Goal: Task Accomplishment & Management: Use online tool/utility

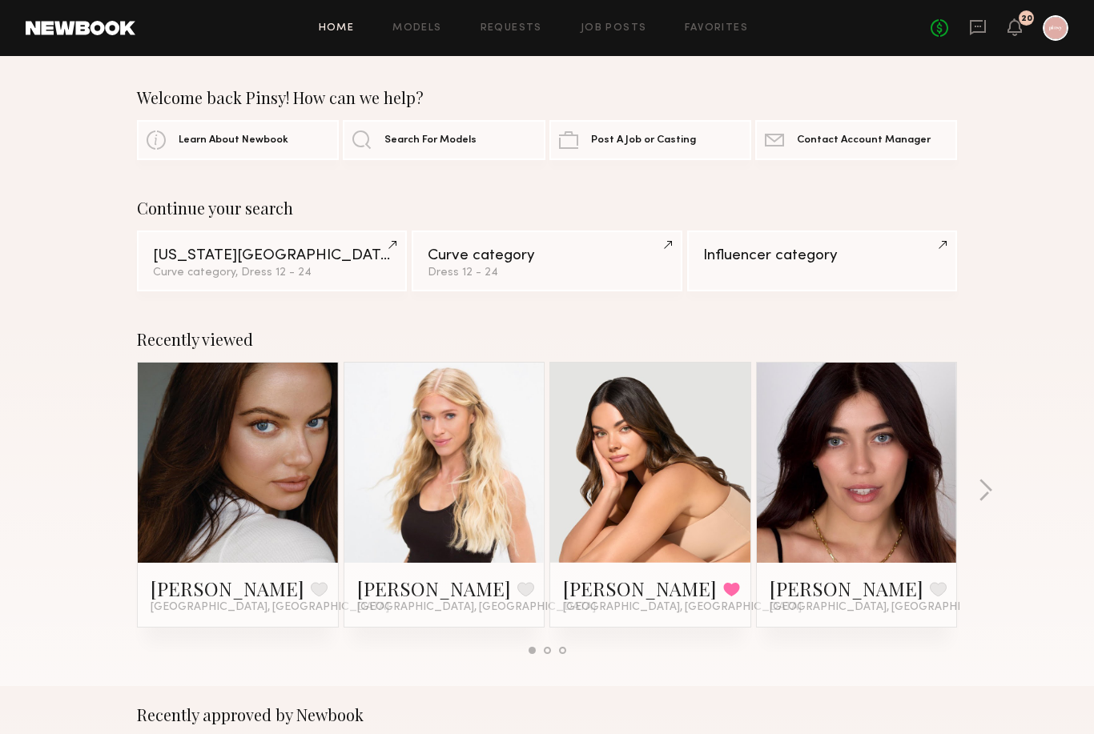
click at [1026, 20] on div "20" at bounding box center [1026, 18] width 11 height 9
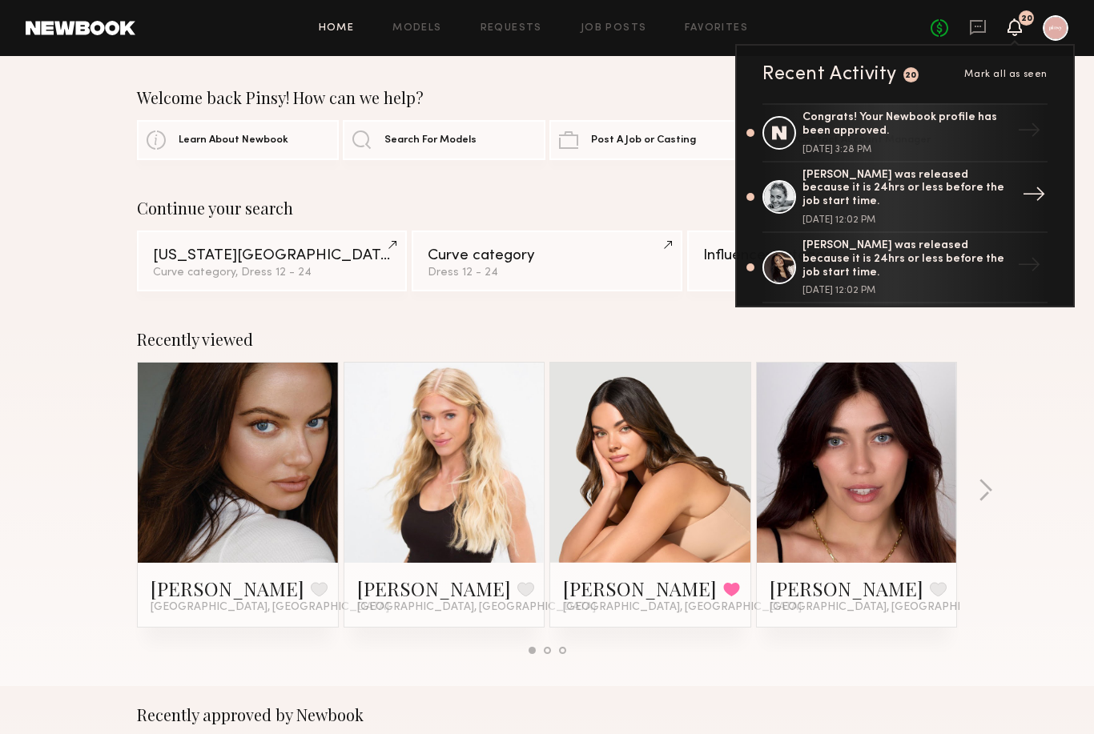
scroll to position [32, 0]
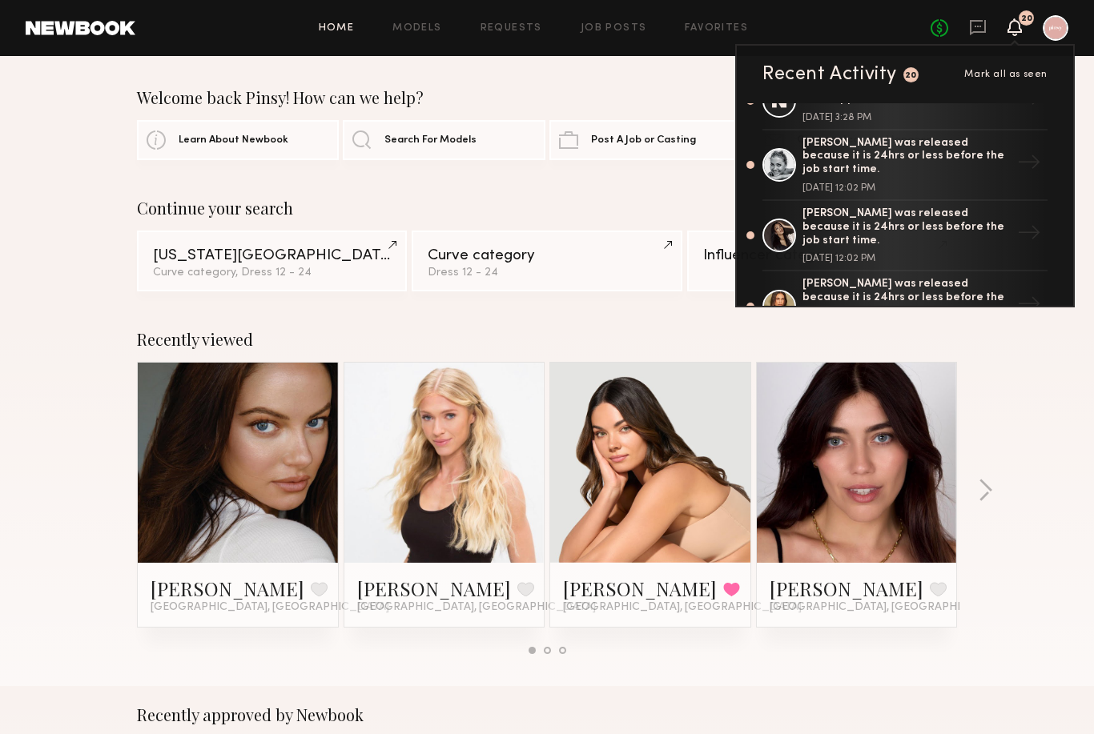
click at [448, 204] on div "Continue your search" at bounding box center [547, 208] width 820 height 19
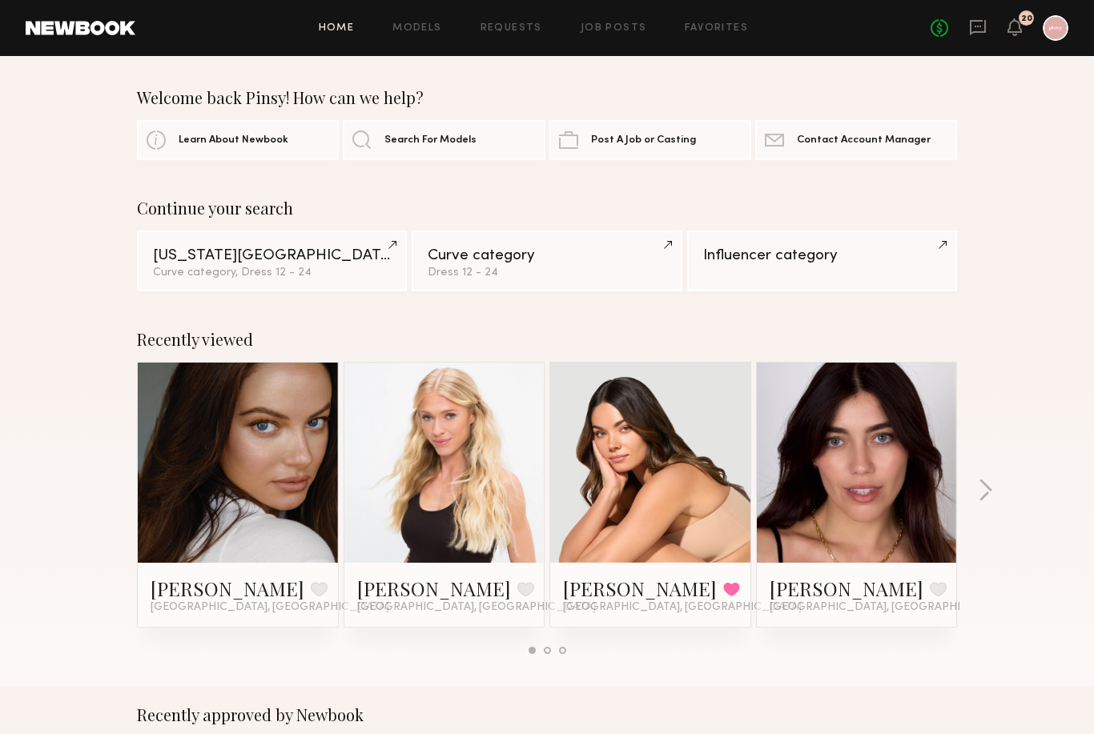
click at [277, 209] on div "Continue your search" at bounding box center [547, 208] width 820 height 19
click at [261, 268] on div "Curve category, Dress 12 - 24" at bounding box center [272, 272] width 238 height 11
click at [323, 271] on div "Curve category, Dress 12 - 24" at bounding box center [272, 272] width 238 height 11
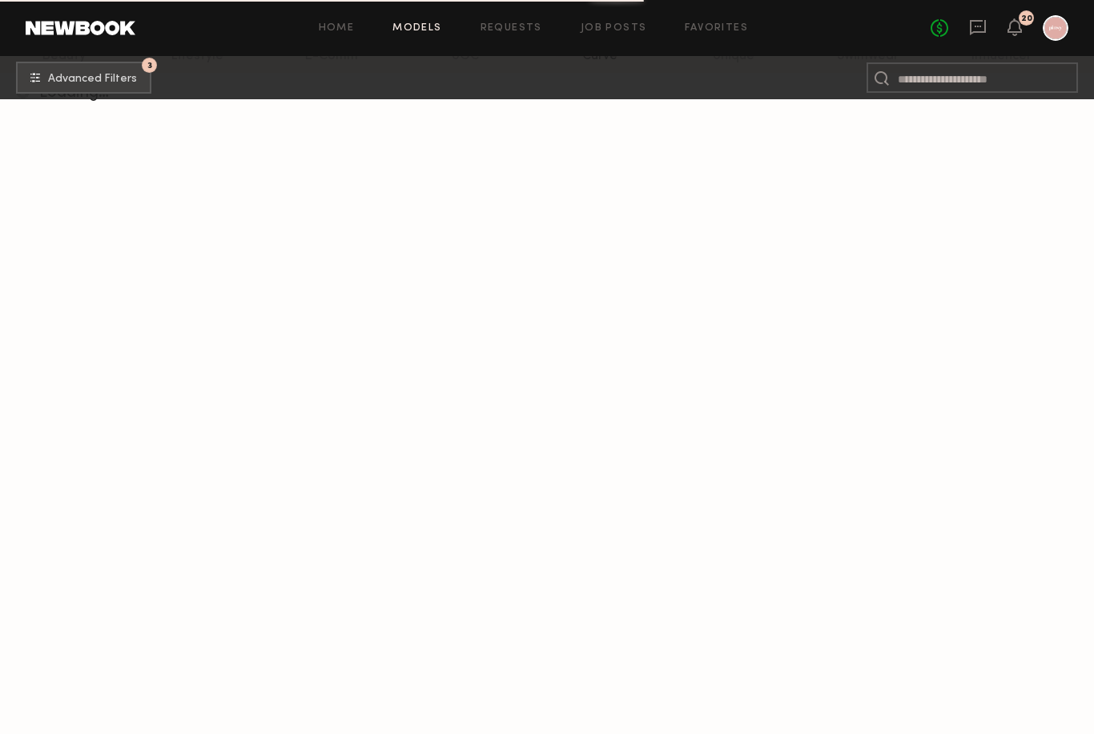
scroll to position [243, 0]
click at [93, 78] on span "Advanced Filters" at bounding box center [92, 78] width 89 height 11
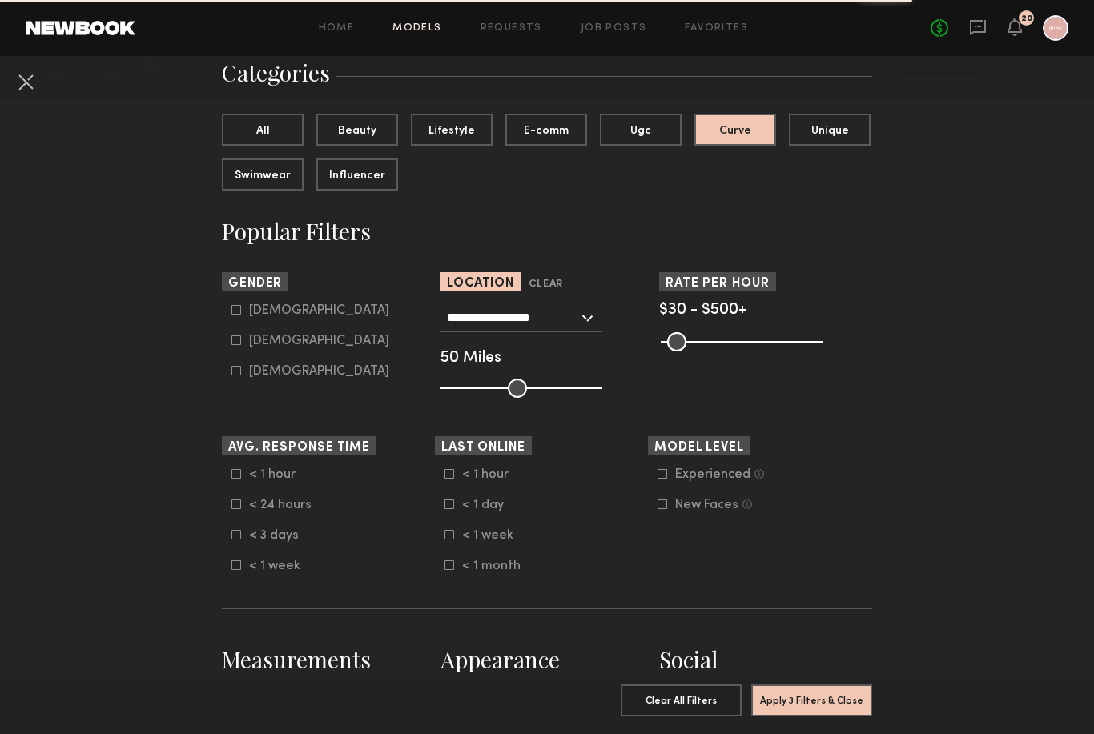
scroll to position [126, 0]
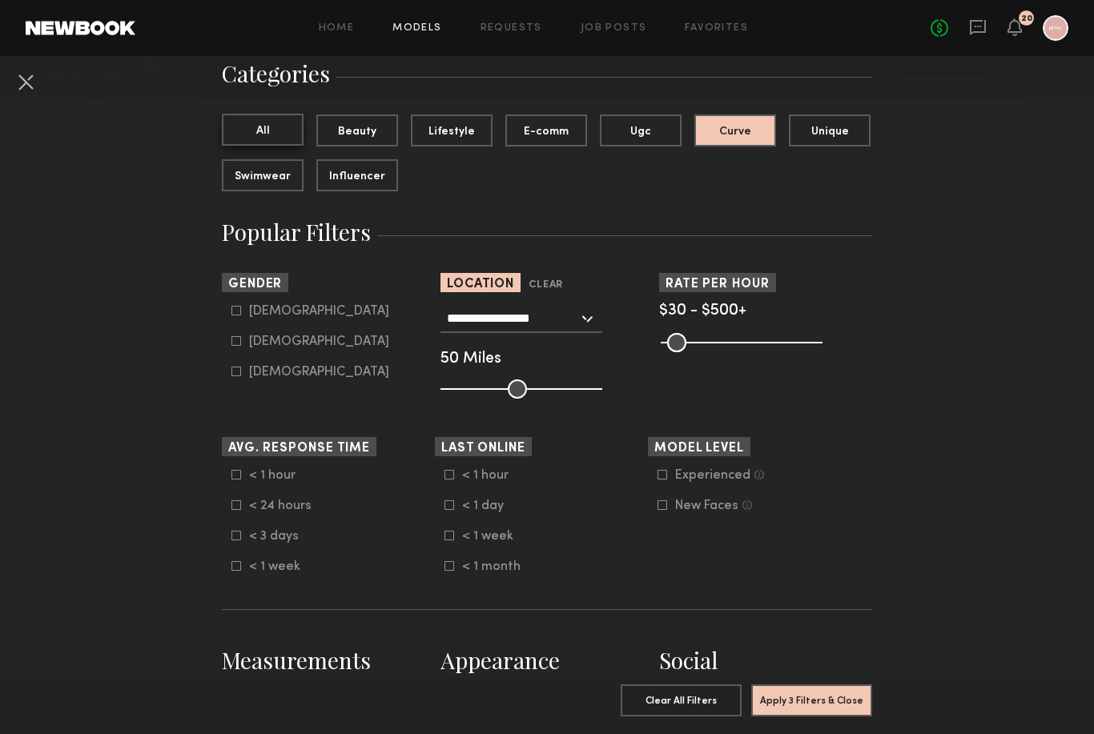
click at [290, 130] on button "All" at bounding box center [263, 130] width 82 height 32
click at [732, 133] on button "Curve" at bounding box center [735, 130] width 82 height 32
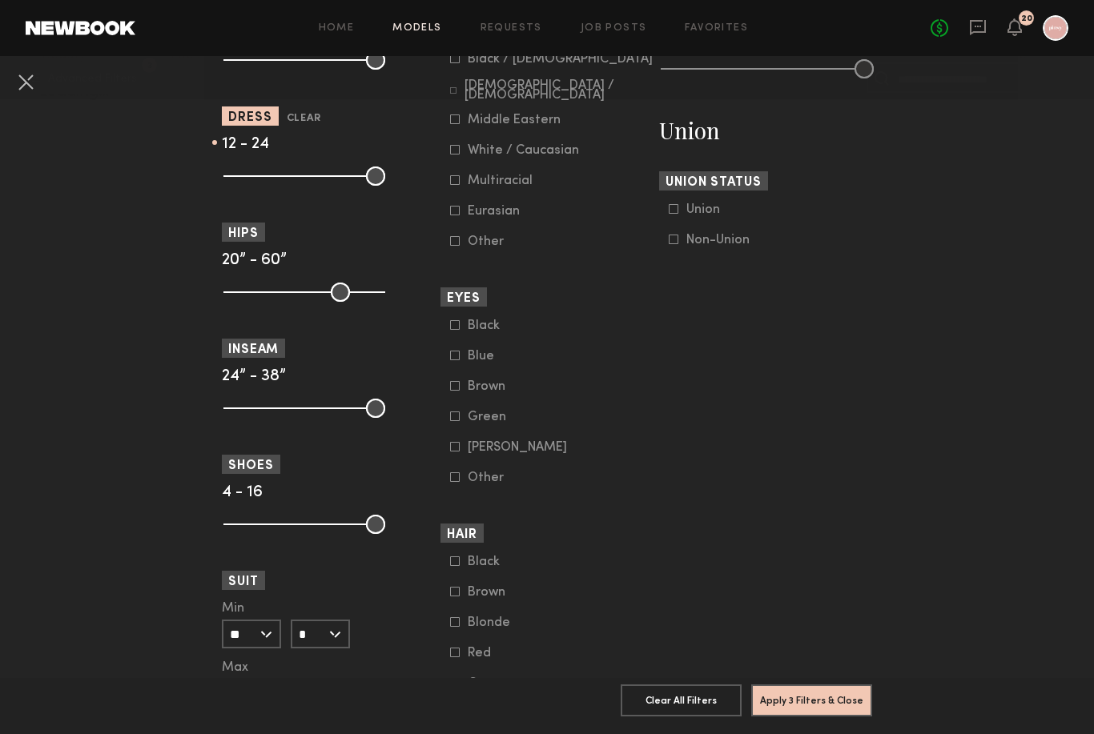
scroll to position [954, 0]
click at [675, 246] on common-framework-checkbox "Non-Union" at bounding box center [770, 238] width 203 height 14
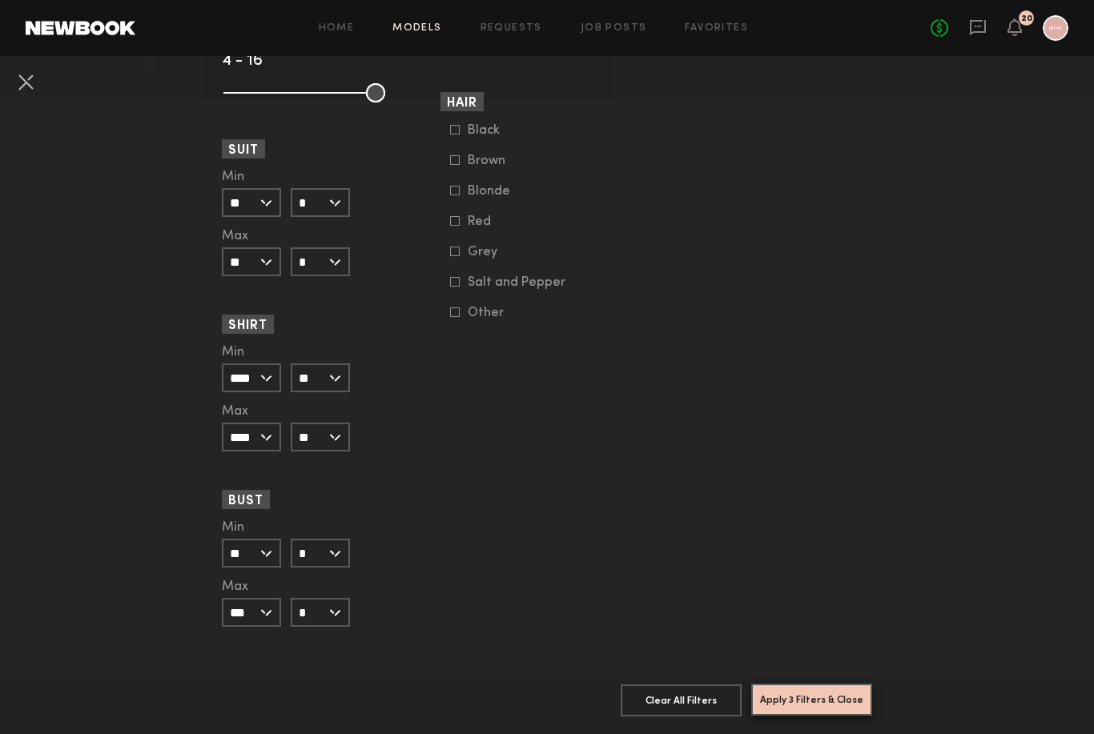
scroll to position [1391, 0]
click at [801, 701] on button "Apply 3 Filters & Close" at bounding box center [811, 701] width 121 height 32
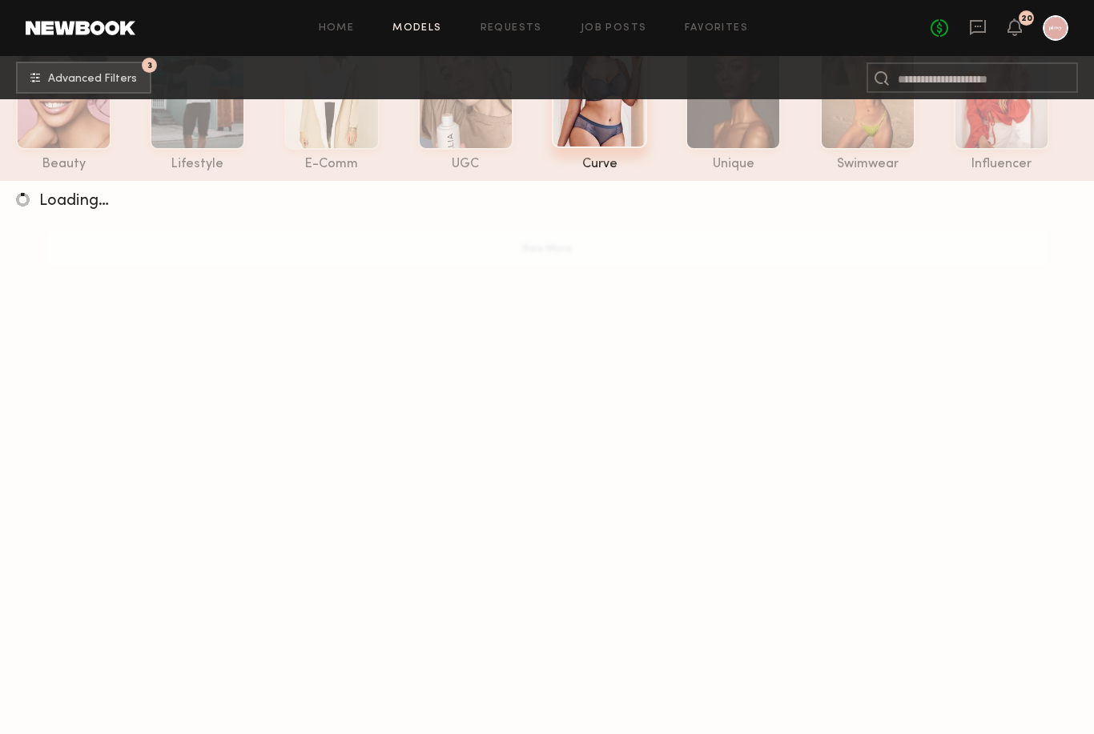
scroll to position [0, 0]
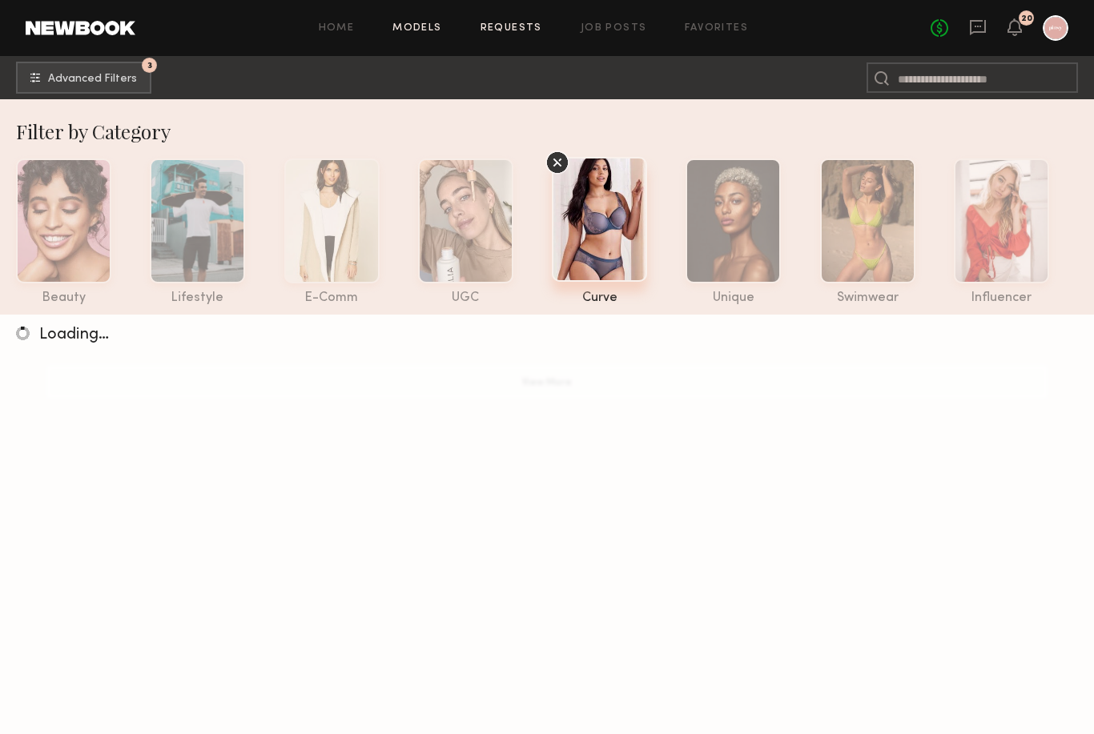
click at [510, 28] on link "Requests" at bounding box center [511, 28] width 62 height 10
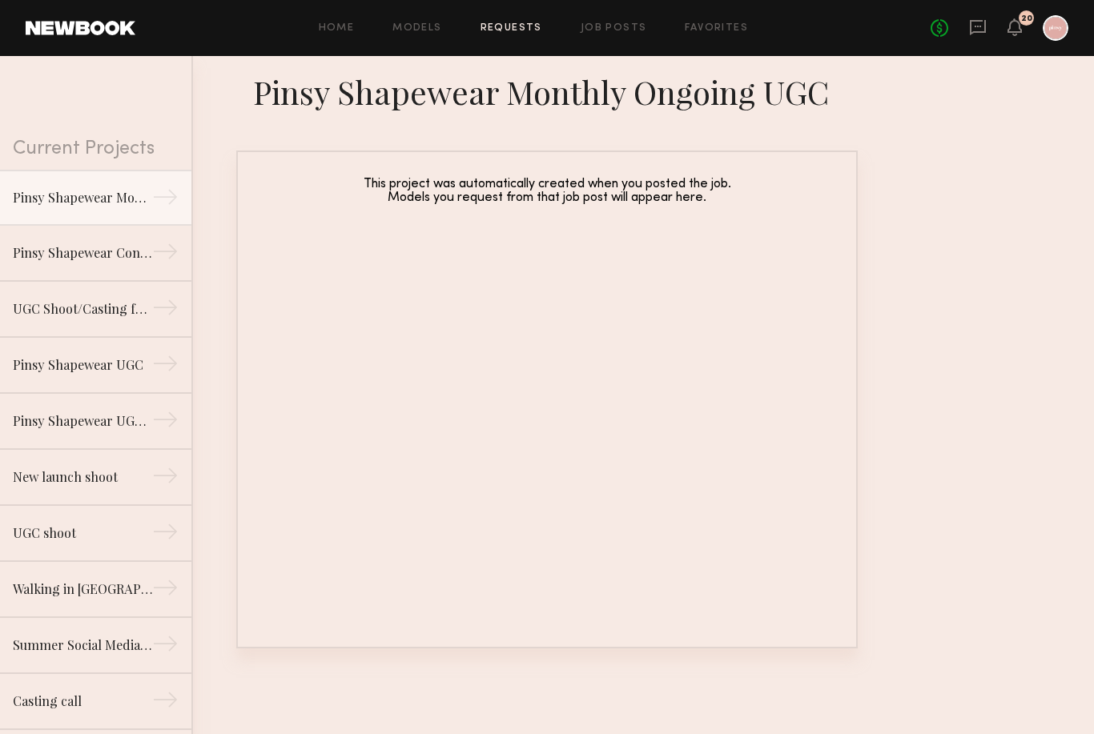
scroll to position [51, 0]
click at [617, 26] on link "Job Posts" at bounding box center [613, 28] width 66 height 10
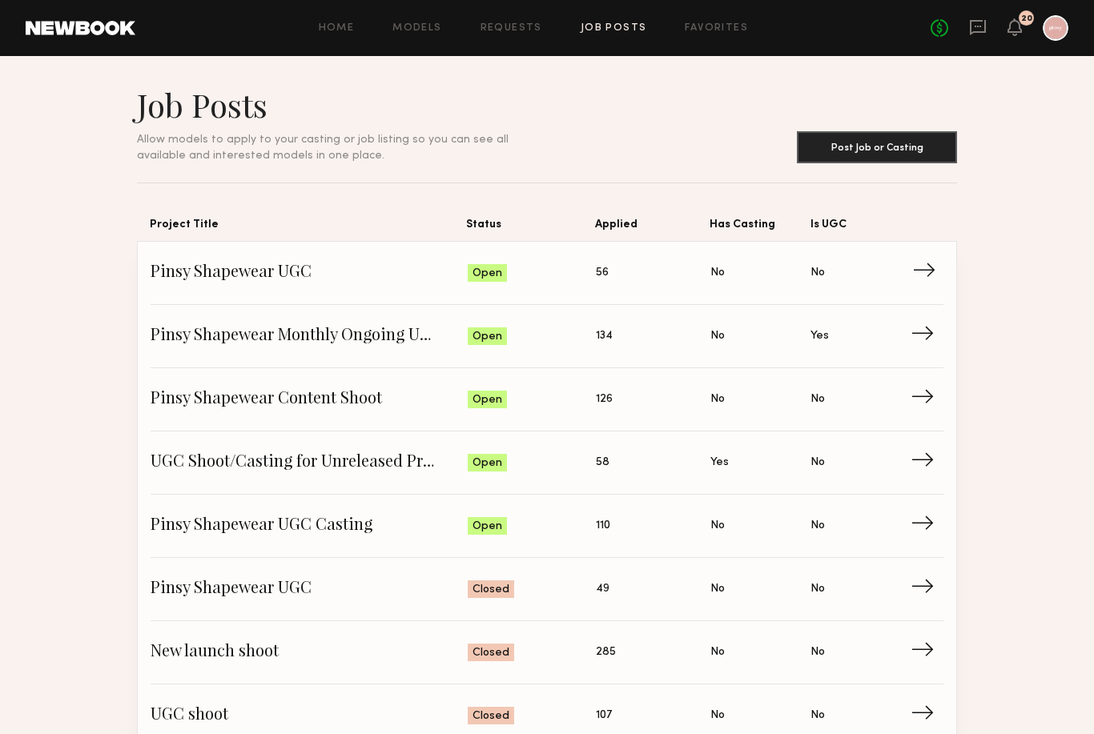
click at [926, 271] on span "→" at bounding box center [928, 273] width 33 height 24
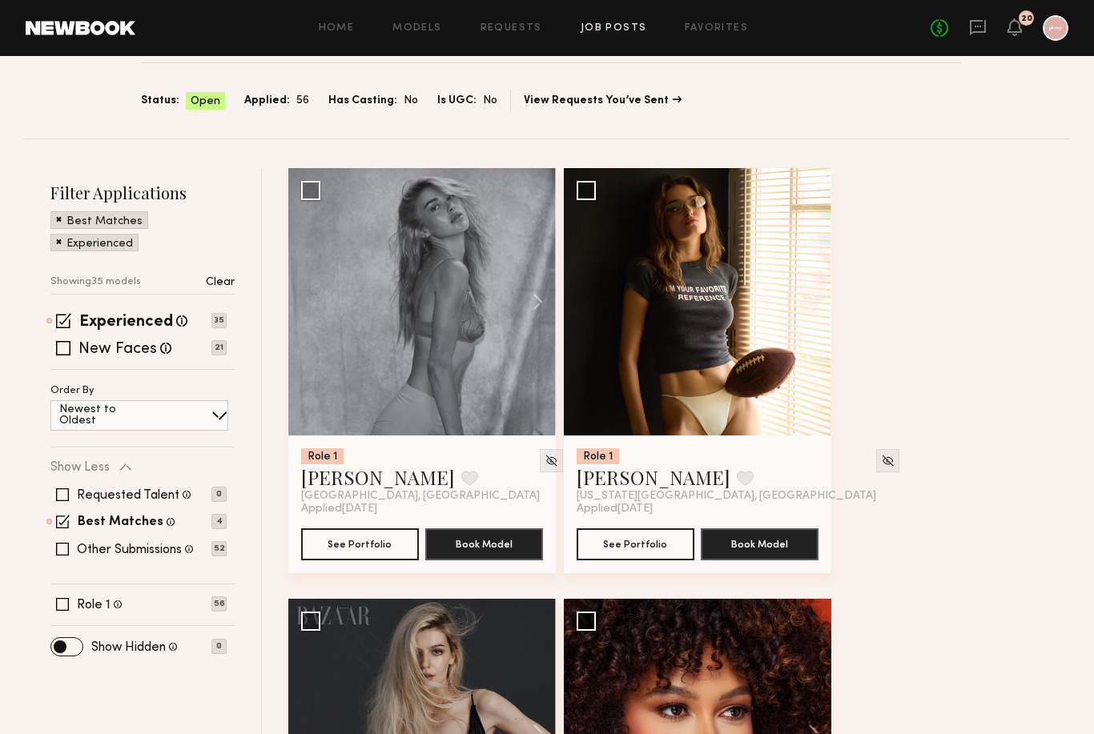
scroll to position [87, 0]
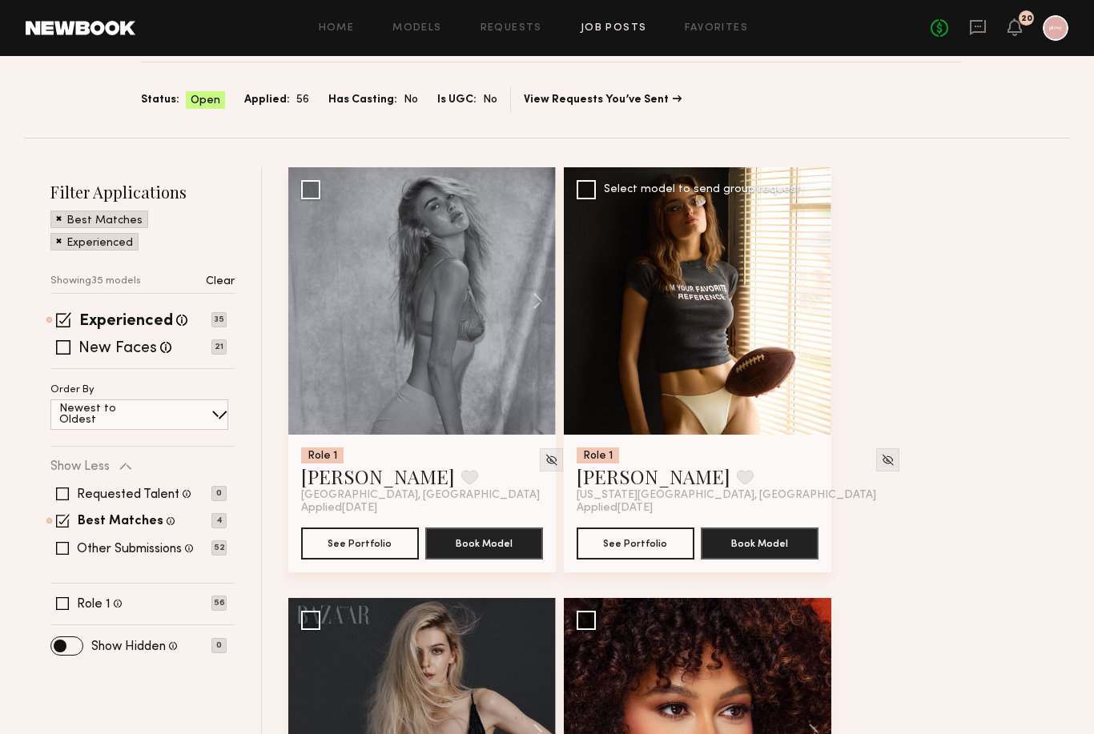
click at [660, 411] on div at bounding box center [697, 300] width 267 height 267
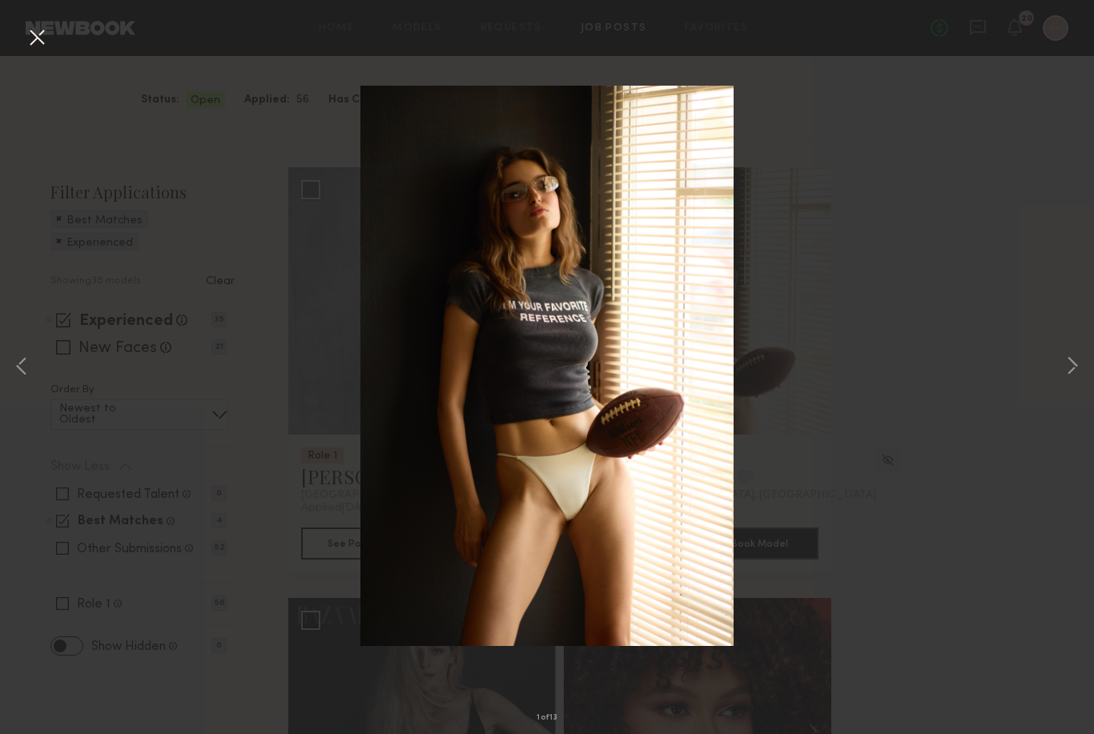
click at [865, 334] on div "1 of 13" at bounding box center [547, 367] width 1094 height 734
click at [1057, 391] on div "1 of 13" at bounding box center [547, 367] width 1094 height 734
click at [1022, 147] on div "1 of 13" at bounding box center [547, 367] width 1094 height 734
click at [45, 40] on button at bounding box center [37, 38] width 26 height 29
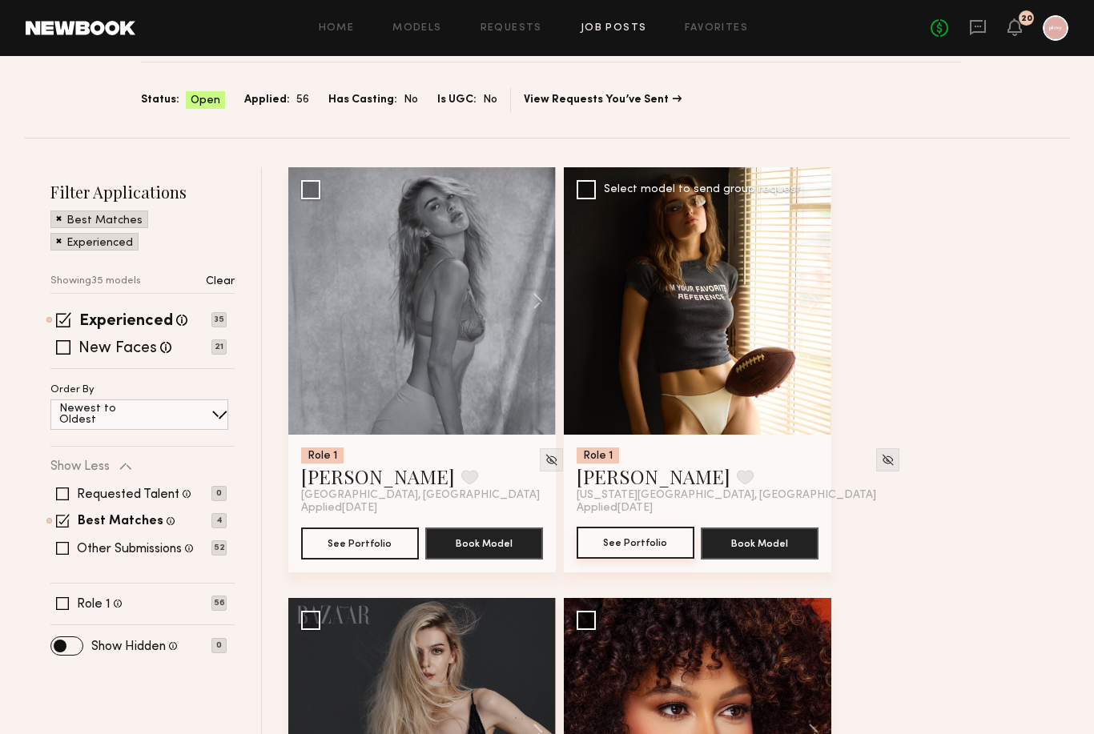
click at [614, 554] on button "See Portfolio" at bounding box center [635, 543] width 118 height 32
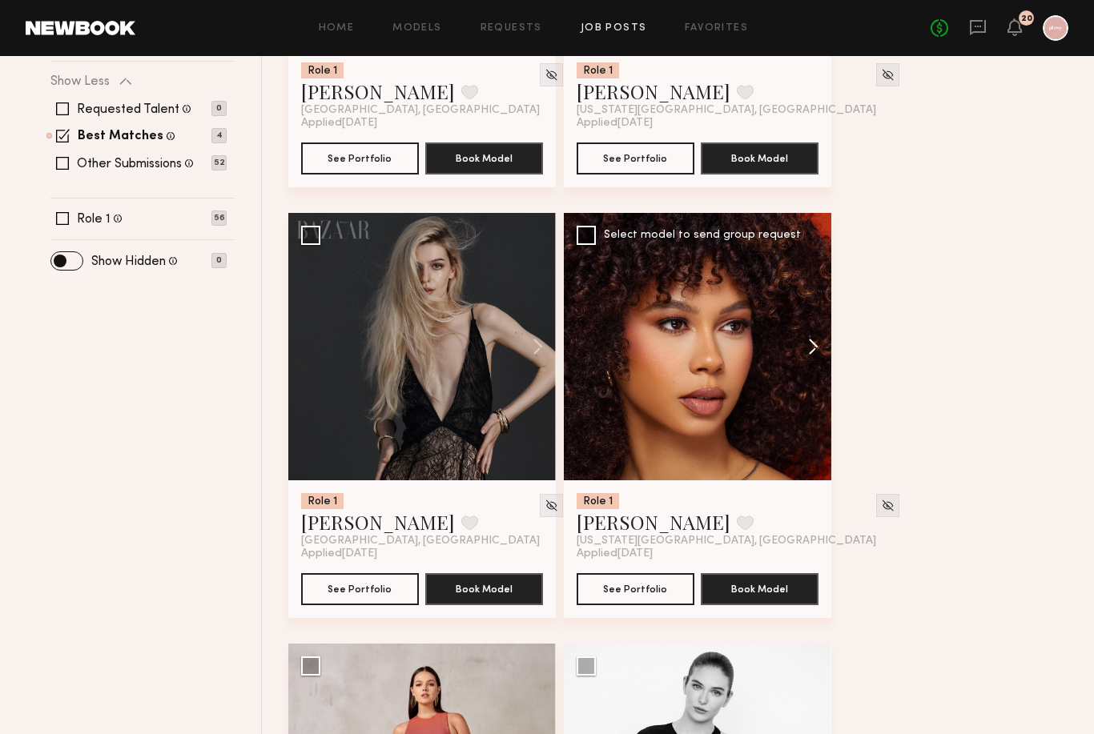
scroll to position [472, 0]
click at [809, 347] on button at bounding box center [805, 346] width 51 height 267
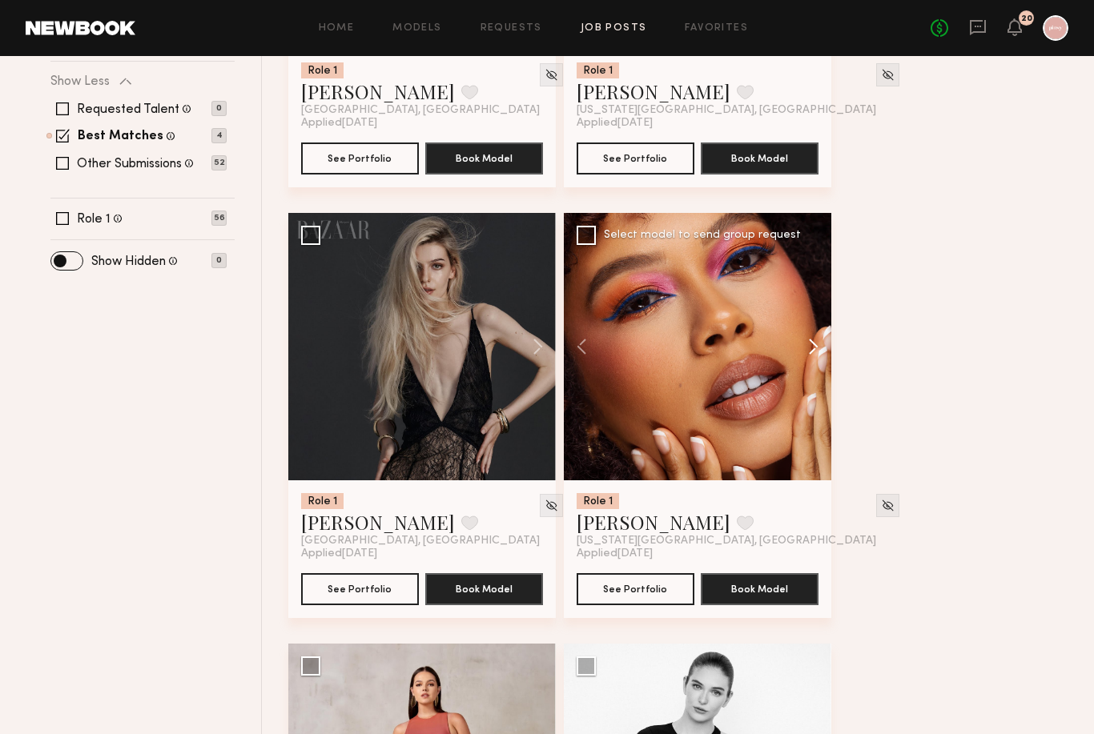
click at [809, 347] on button at bounding box center [805, 346] width 51 height 267
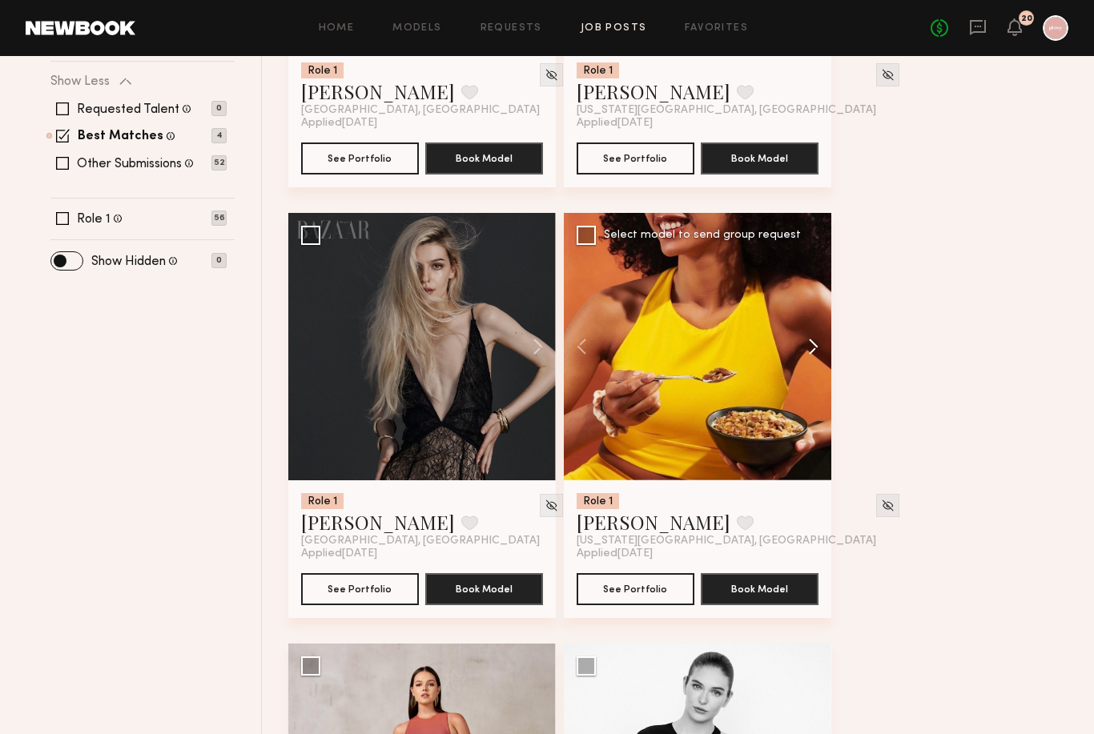
click at [809, 347] on button at bounding box center [805, 346] width 51 height 267
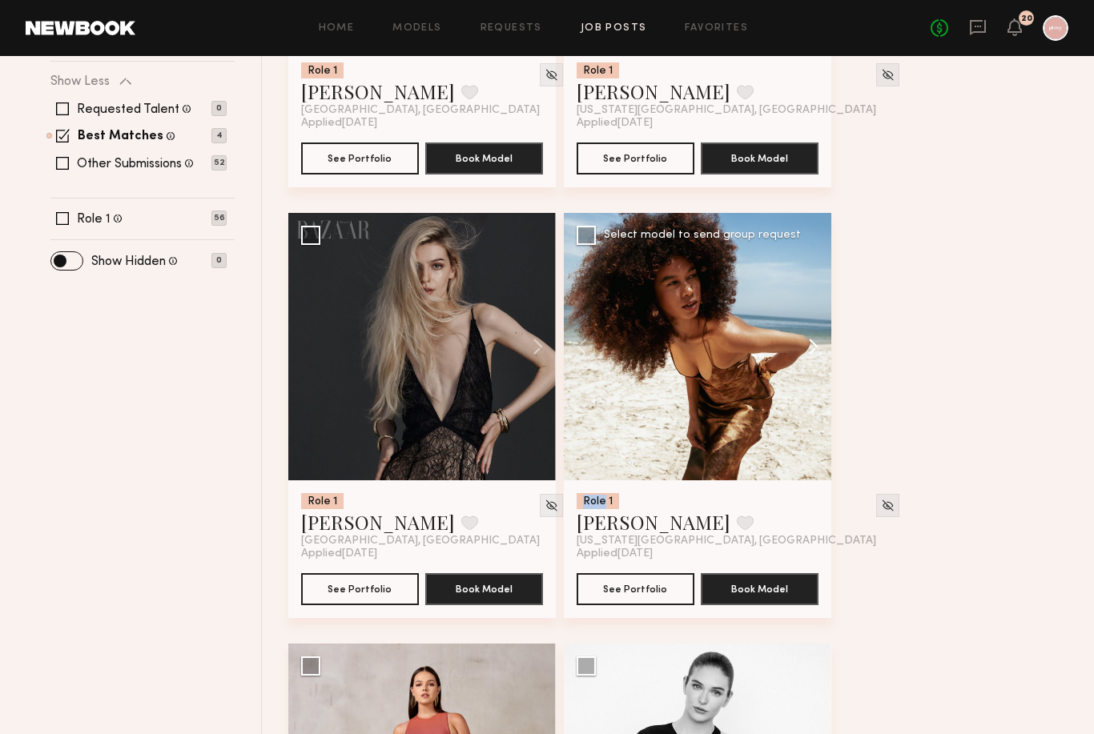
click at [809, 347] on button at bounding box center [805, 346] width 51 height 267
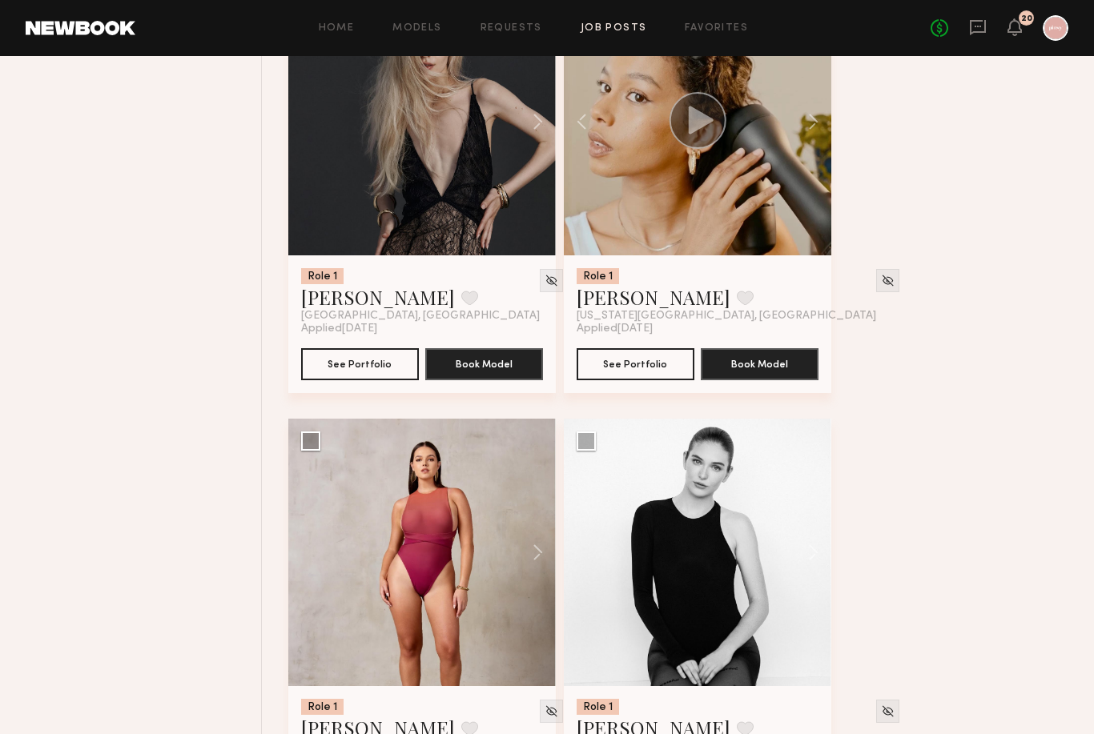
scroll to position [769, 0]
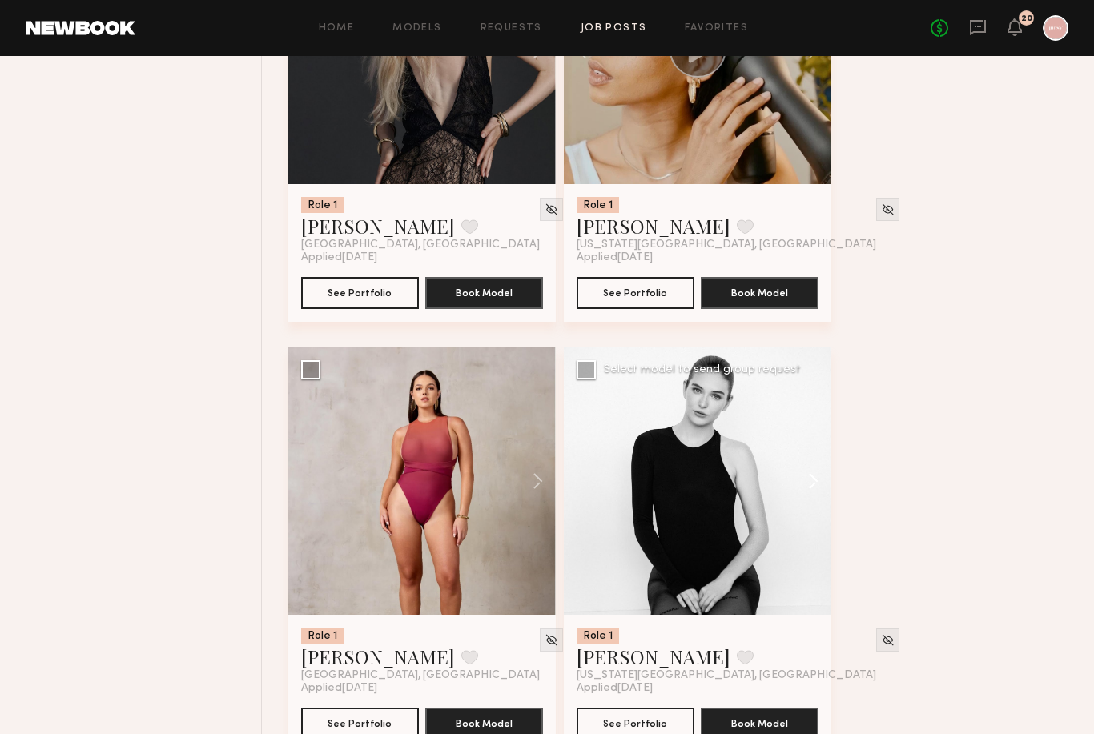
click at [810, 488] on button at bounding box center [805, 480] width 51 height 267
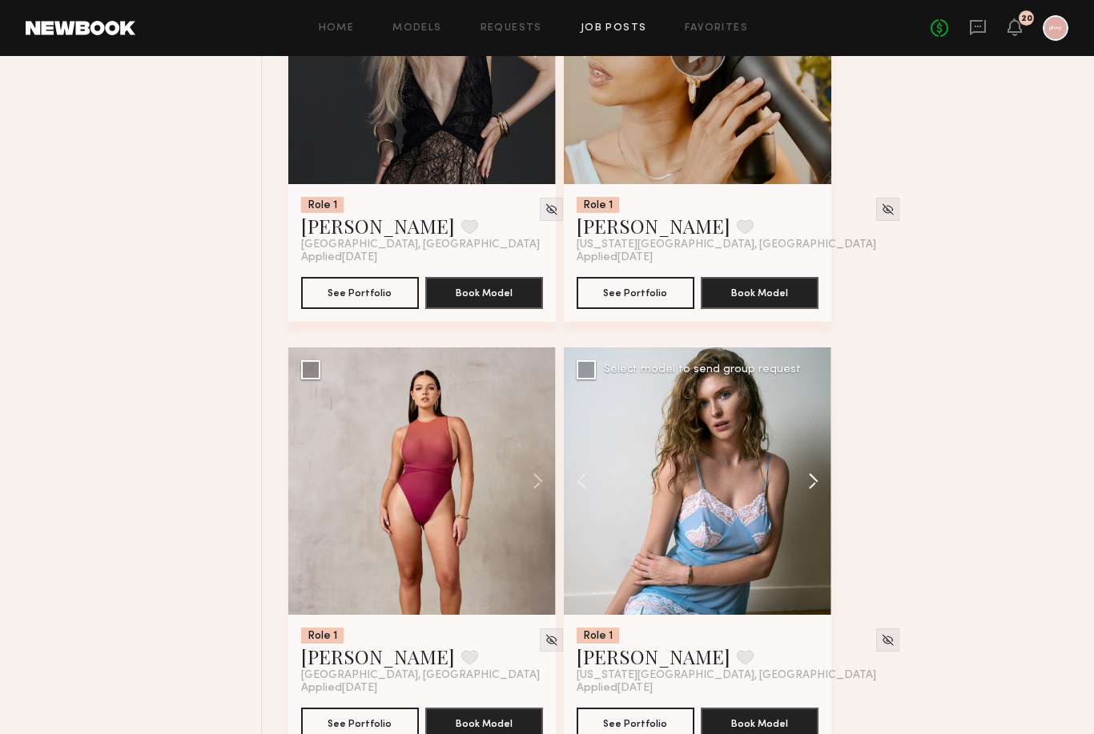
click at [815, 486] on button at bounding box center [805, 480] width 51 height 267
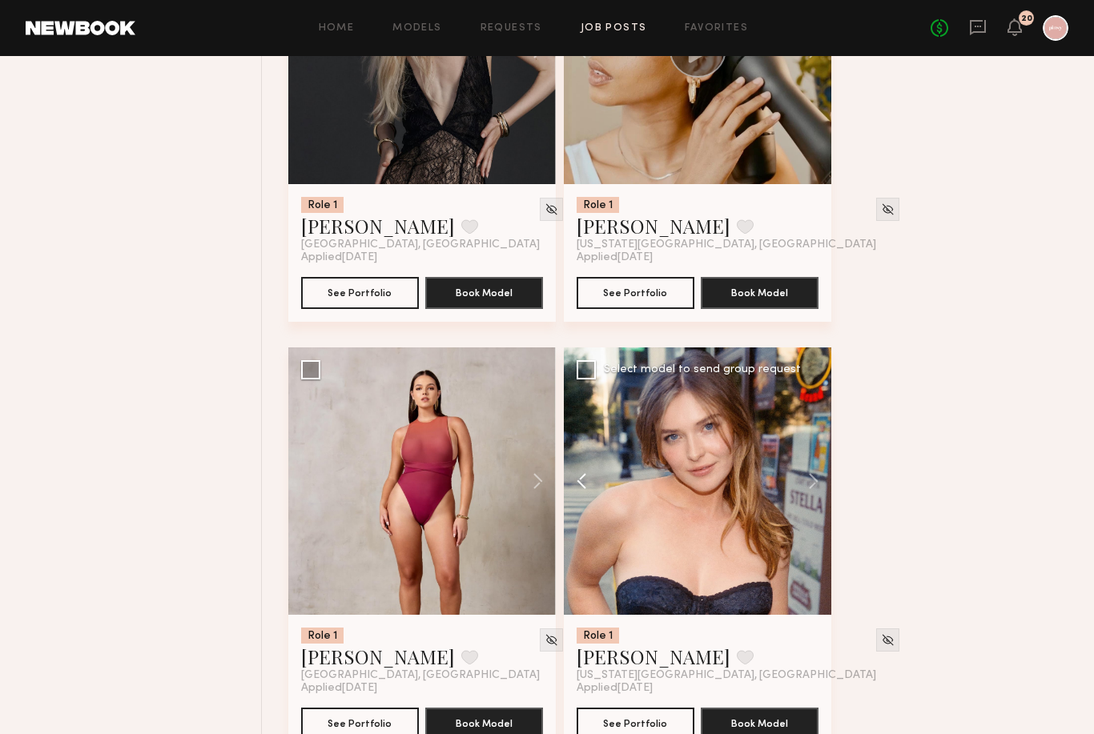
click at [576, 482] on button at bounding box center [589, 480] width 51 height 267
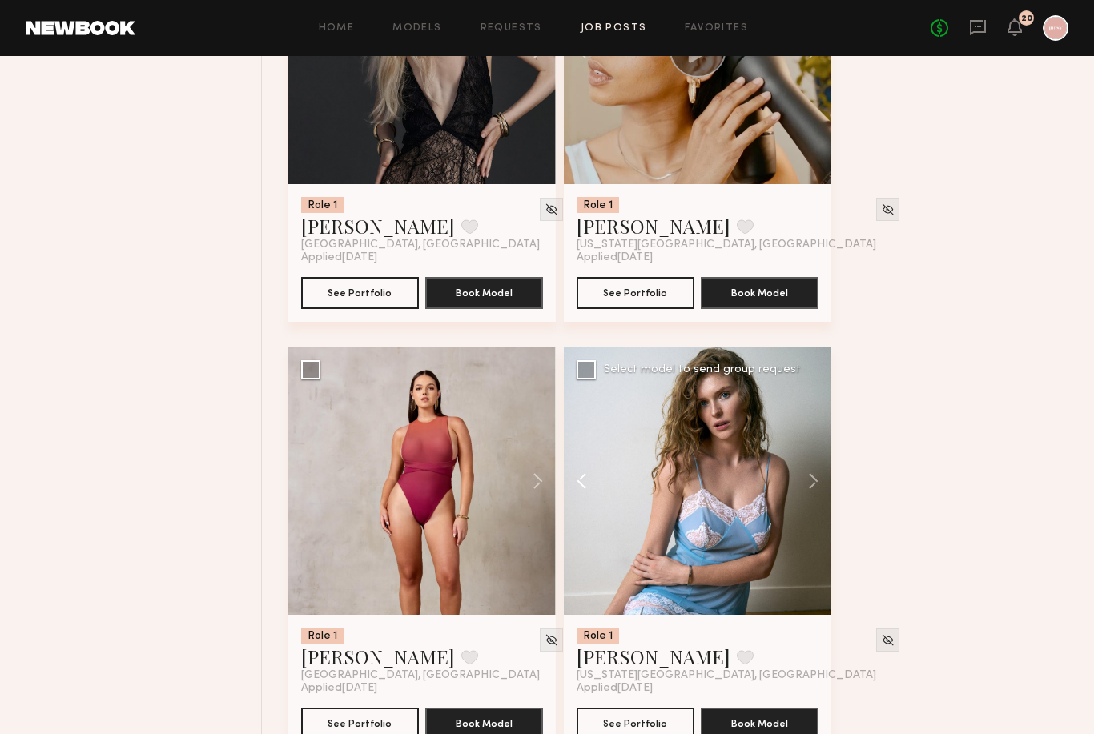
click at [587, 483] on button at bounding box center [589, 480] width 51 height 267
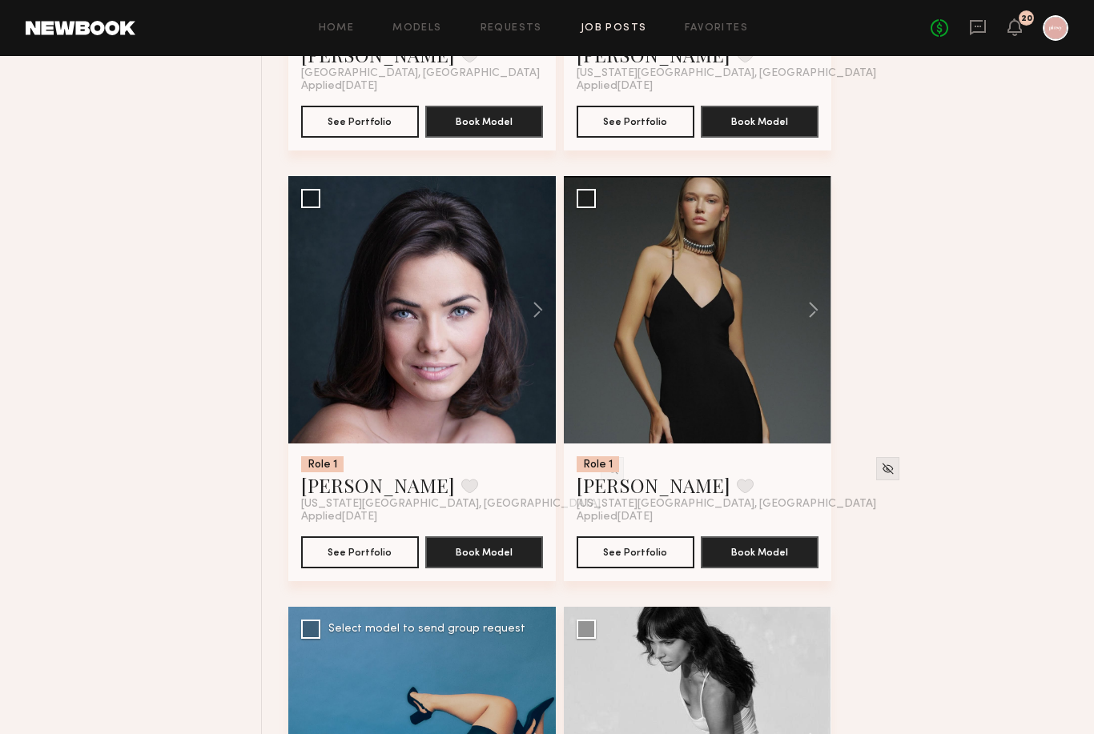
scroll to position [1371, 0]
click at [537, 325] on button at bounding box center [529, 309] width 51 height 267
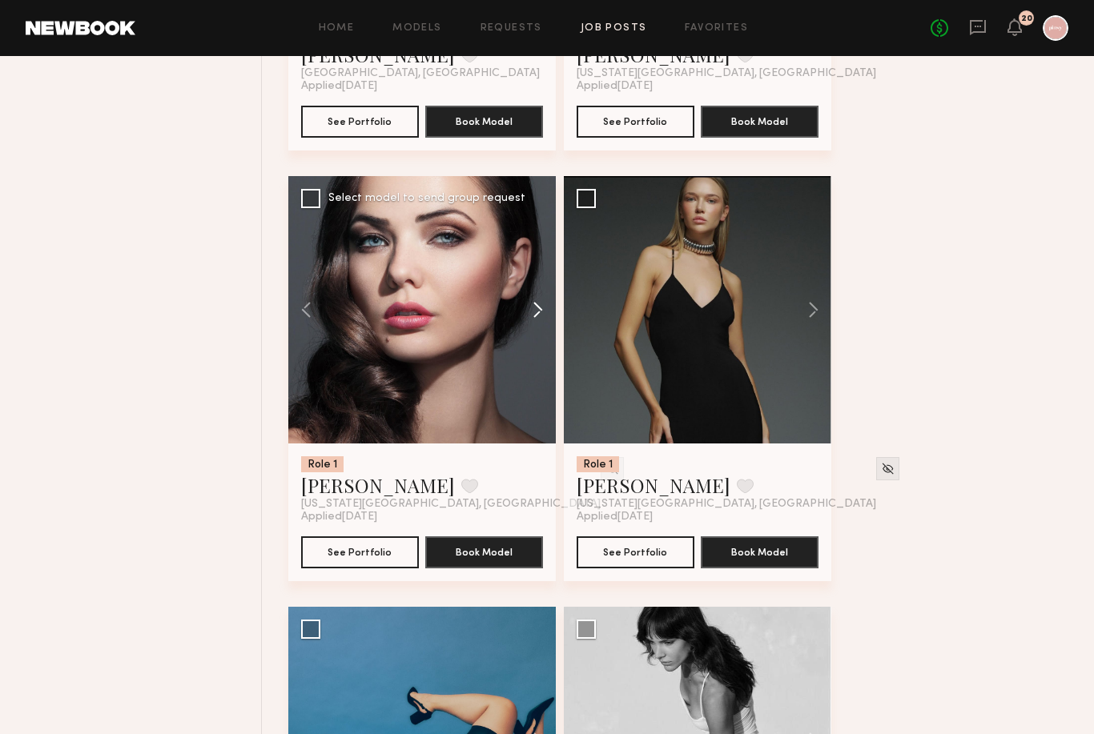
click at [537, 325] on button at bounding box center [529, 309] width 51 height 267
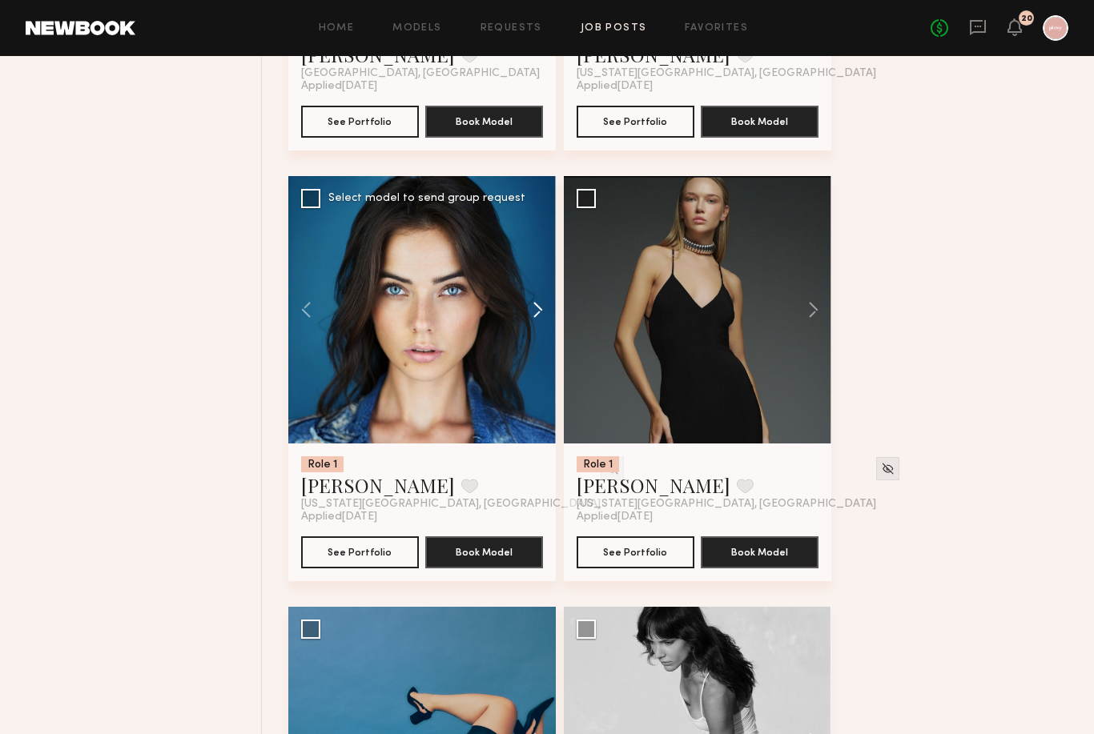
click at [537, 325] on button at bounding box center [529, 309] width 51 height 267
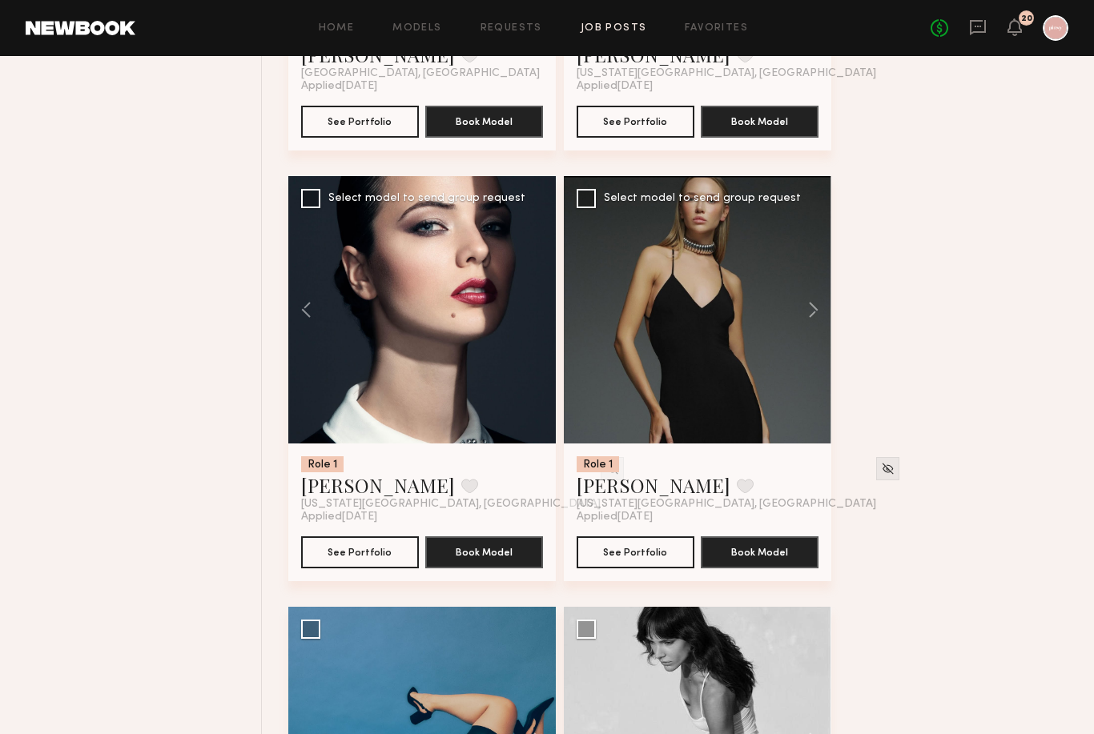
click at [745, 347] on div at bounding box center [697, 309] width 267 height 267
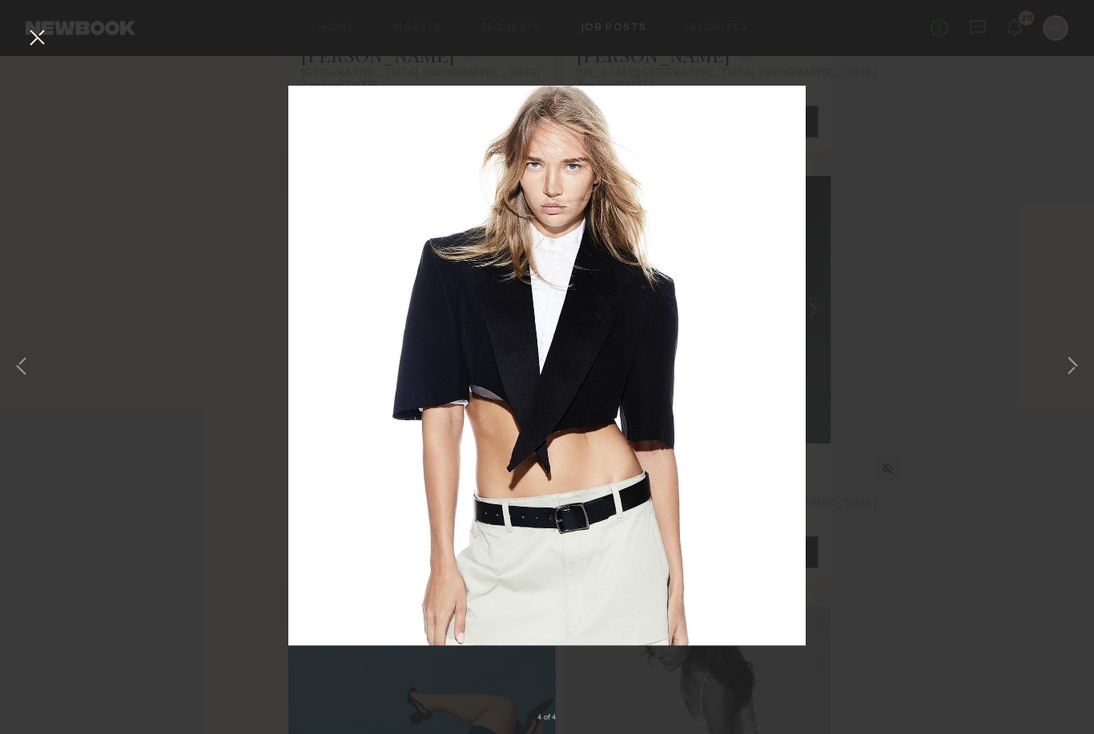
click at [1045, 74] on div "4 of 4" at bounding box center [547, 367] width 1094 height 734
click at [1015, 38] on div "4 of 4" at bounding box center [547, 367] width 1094 height 734
click at [39, 44] on button at bounding box center [37, 38] width 26 height 29
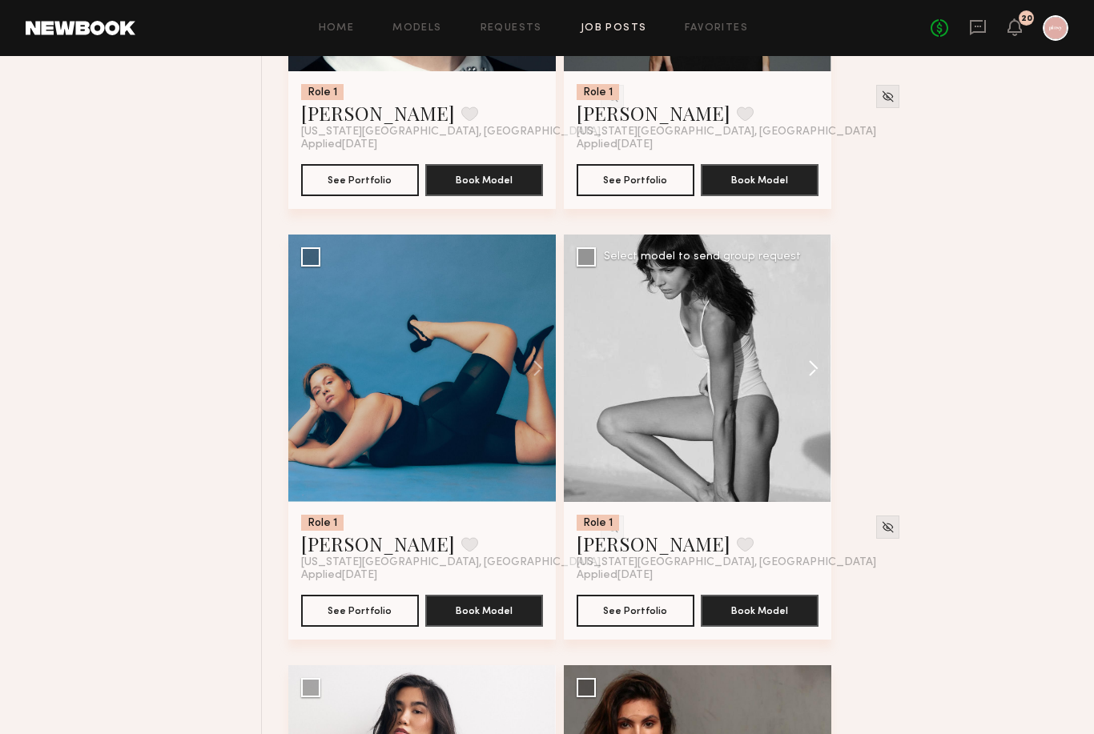
scroll to position [1743, 0]
click at [804, 377] on button at bounding box center [805, 368] width 51 height 267
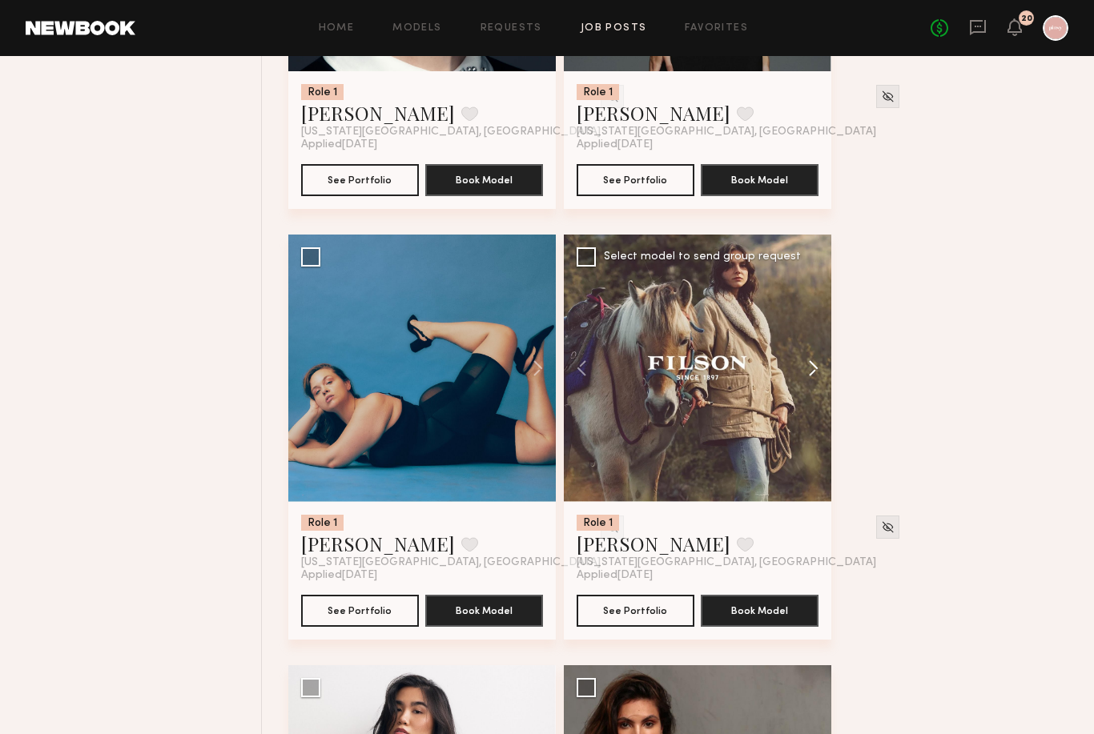
click at [805, 377] on button at bounding box center [805, 368] width 51 height 267
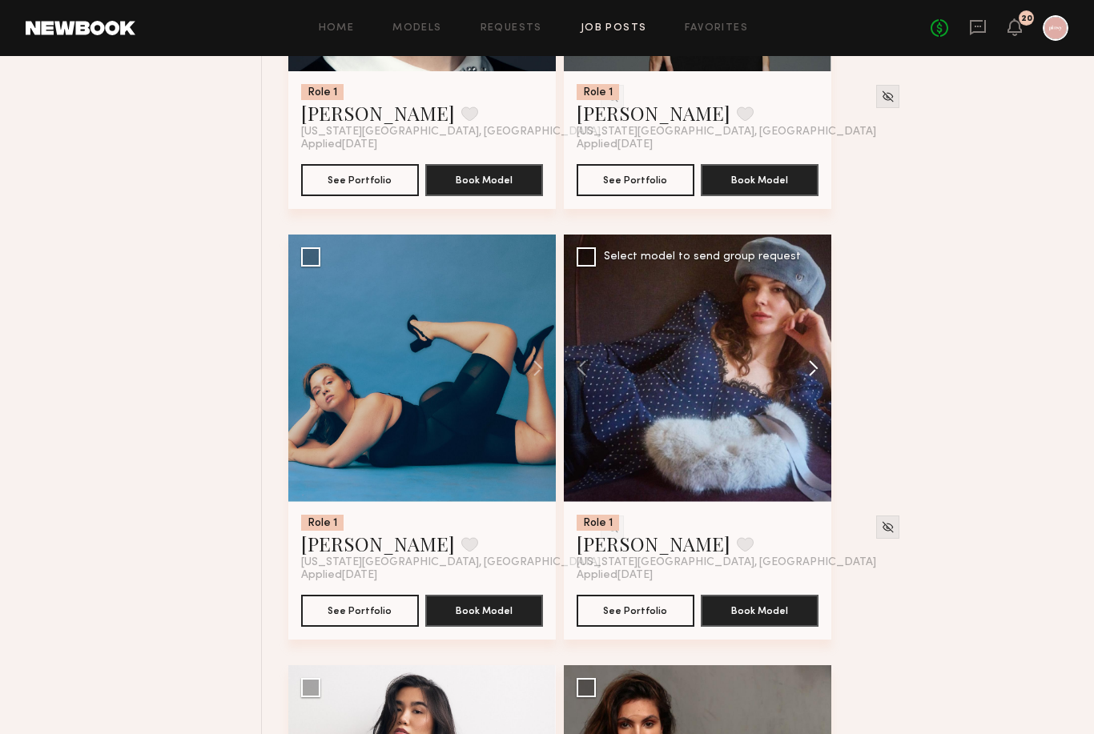
click at [807, 377] on button at bounding box center [805, 368] width 51 height 267
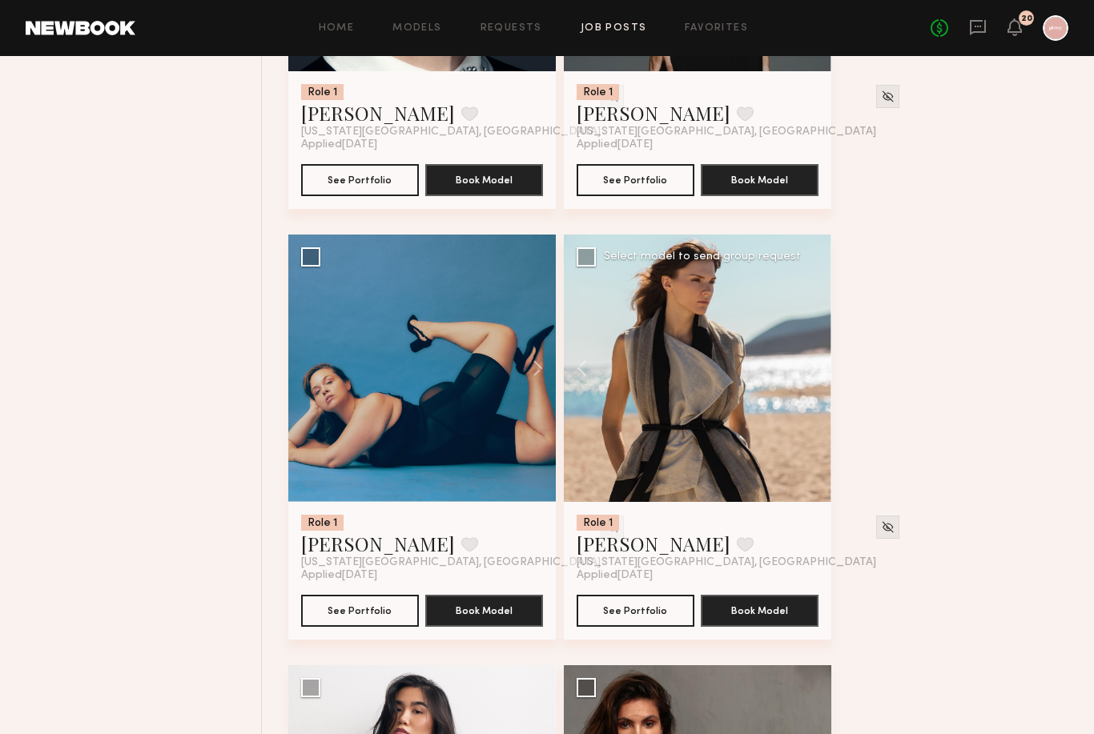
click at [807, 377] on button at bounding box center [805, 368] width 51 height 267
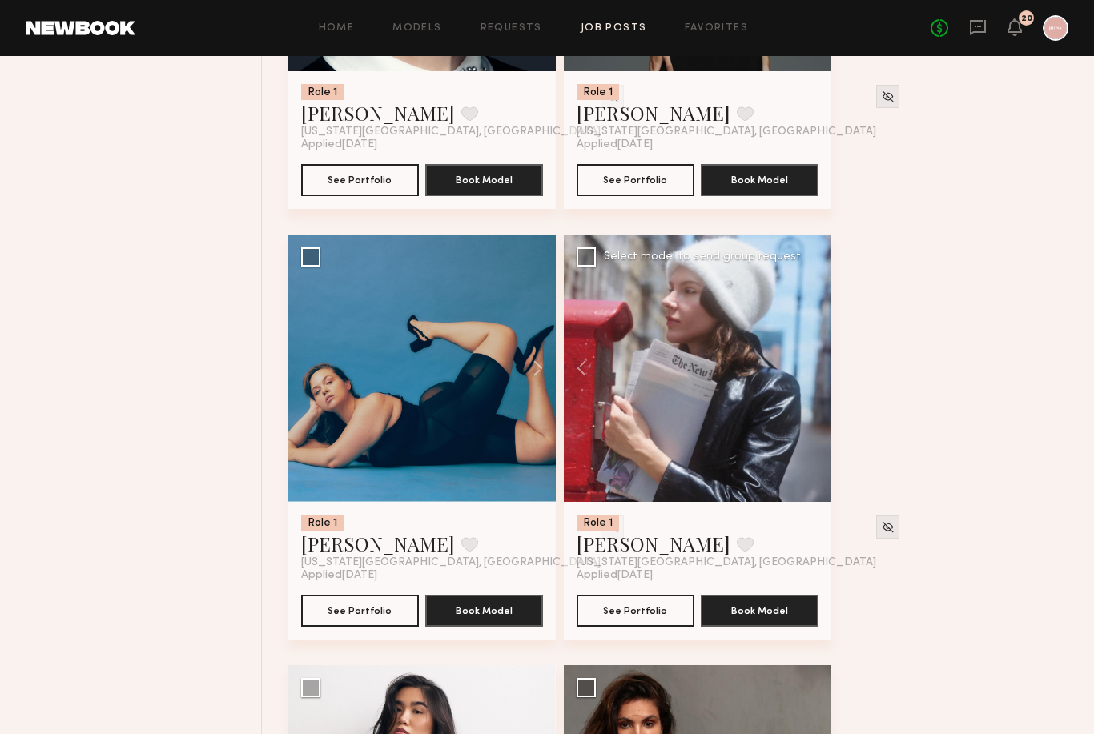
click at [821, 355] on div at bounding box center [697, 368] width 267 height 267
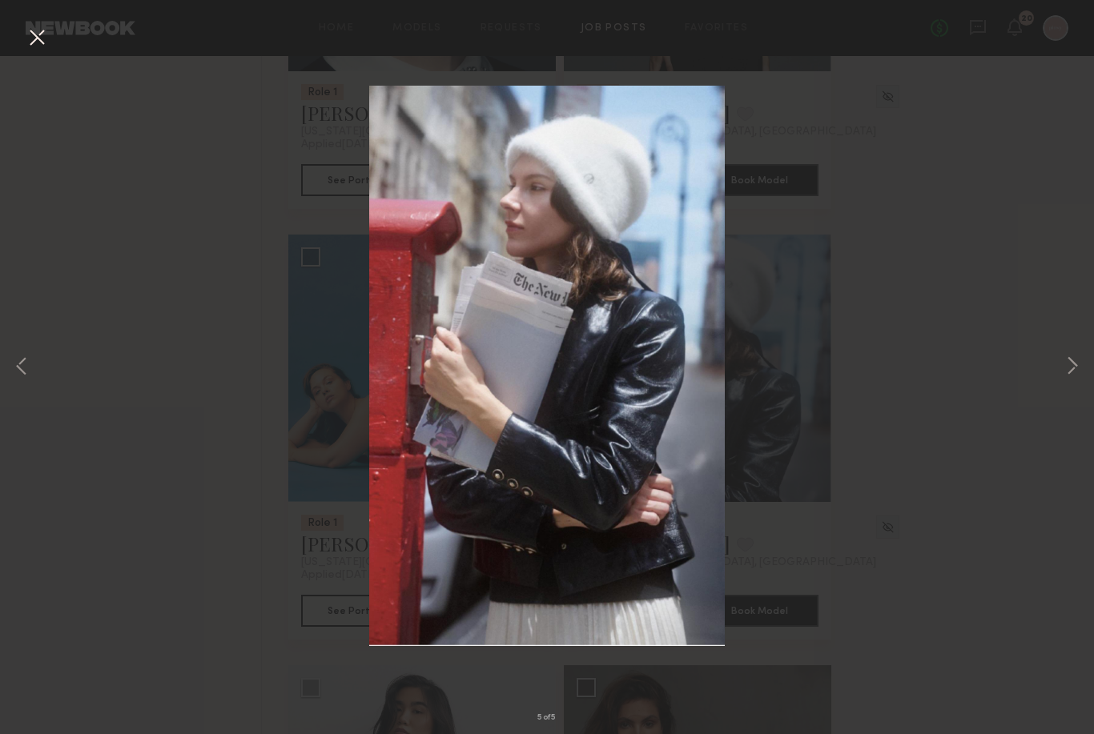
click at [979, 253] on div "5 of 5" at bounding box center [547, 367] width 1094 height 734
click at [35, 34] on button at bounding box center [37, 38] width 26 height 29
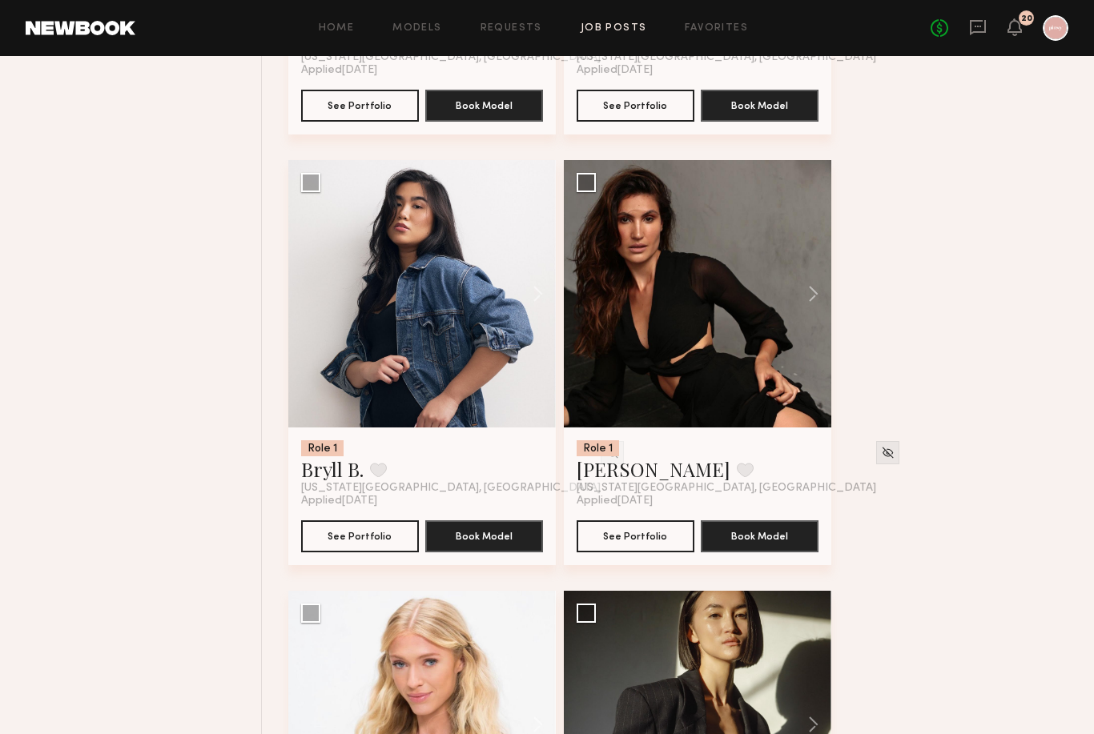
scroll to position [2244, 0]
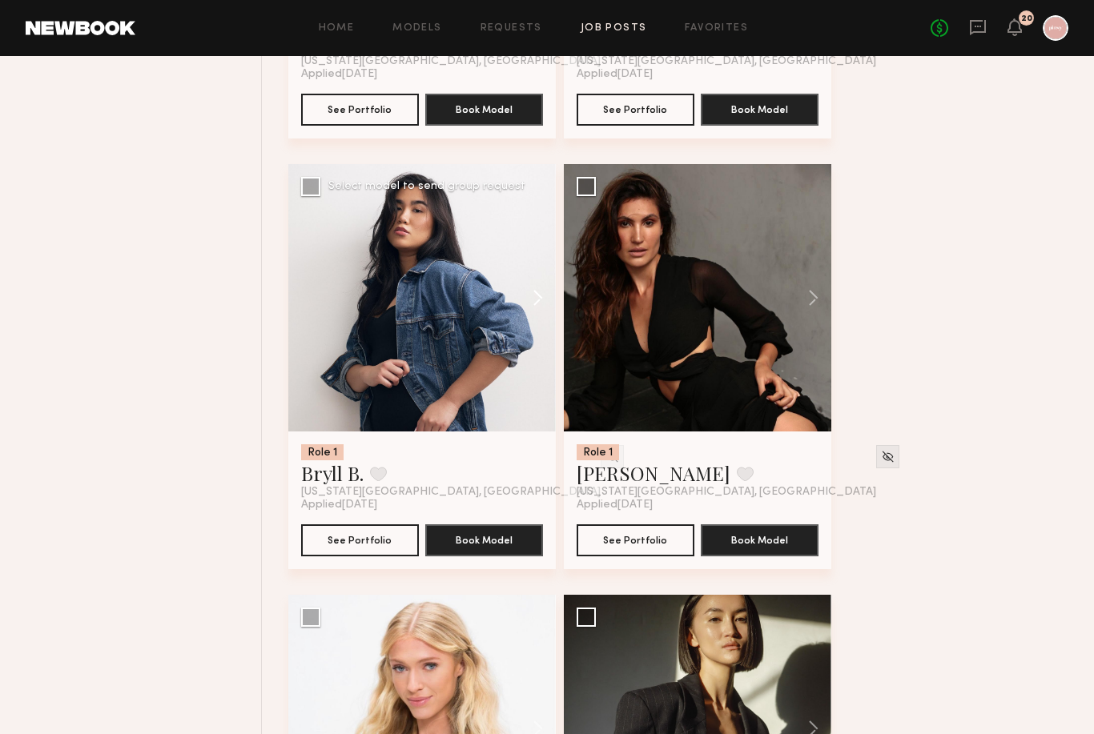
click at [544, 302] on button at bounding box center [529, 297] width 51 height 267
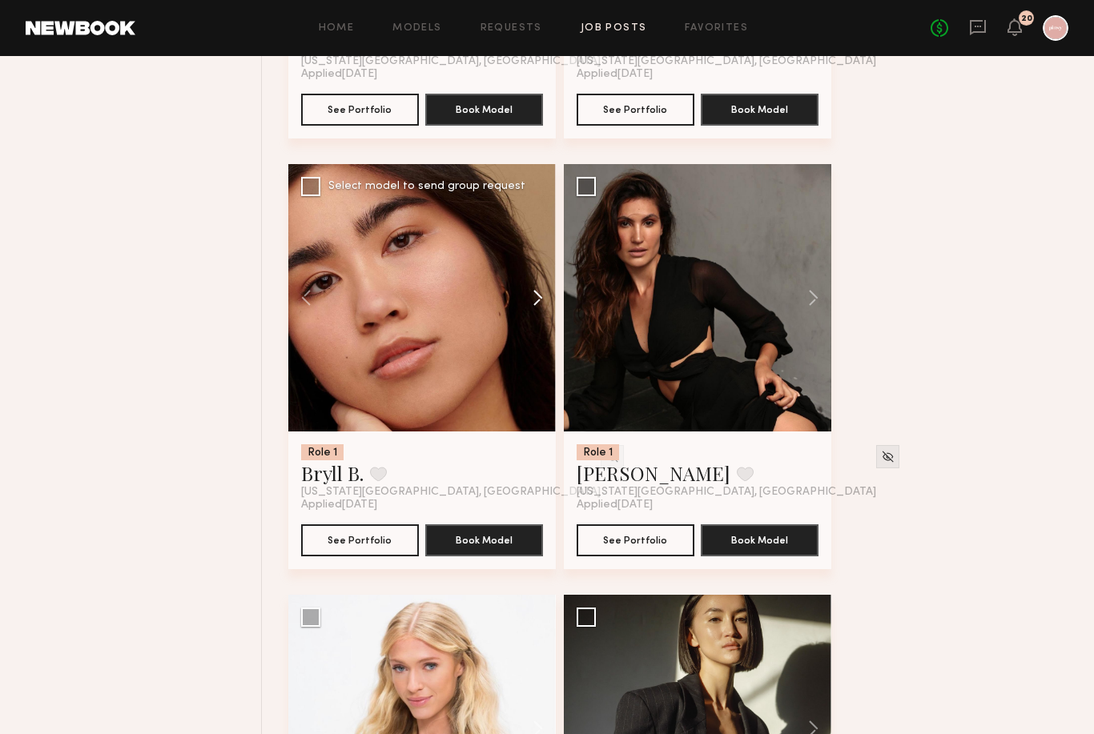
click at [544, 302] on button at bounding box center [529, 297] width 51 height 267
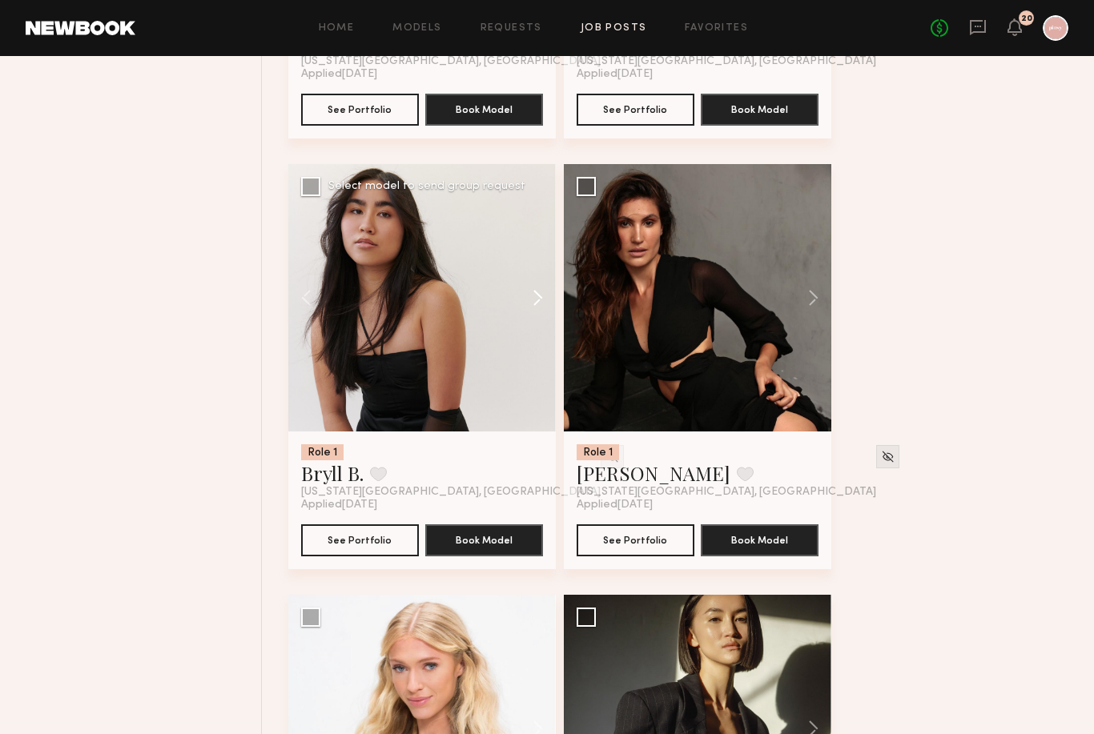
click at [544, 302] on button at bounding box center [529, 297] width 51 height 267
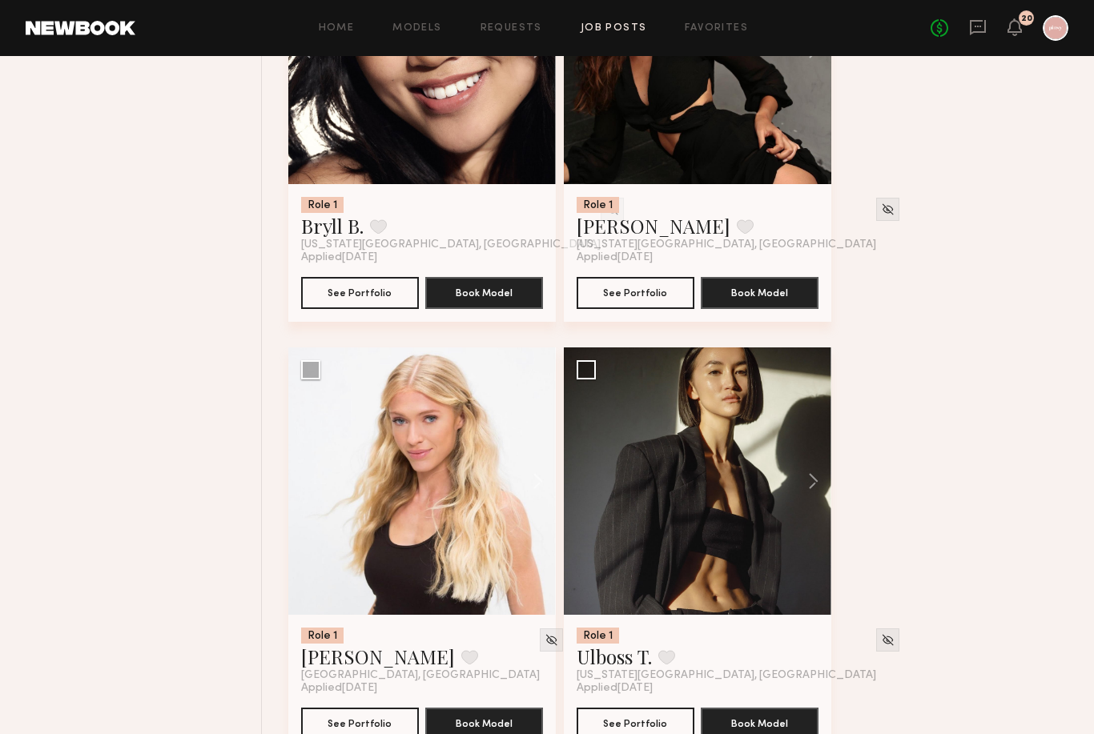
scroll to position [2989, 0]
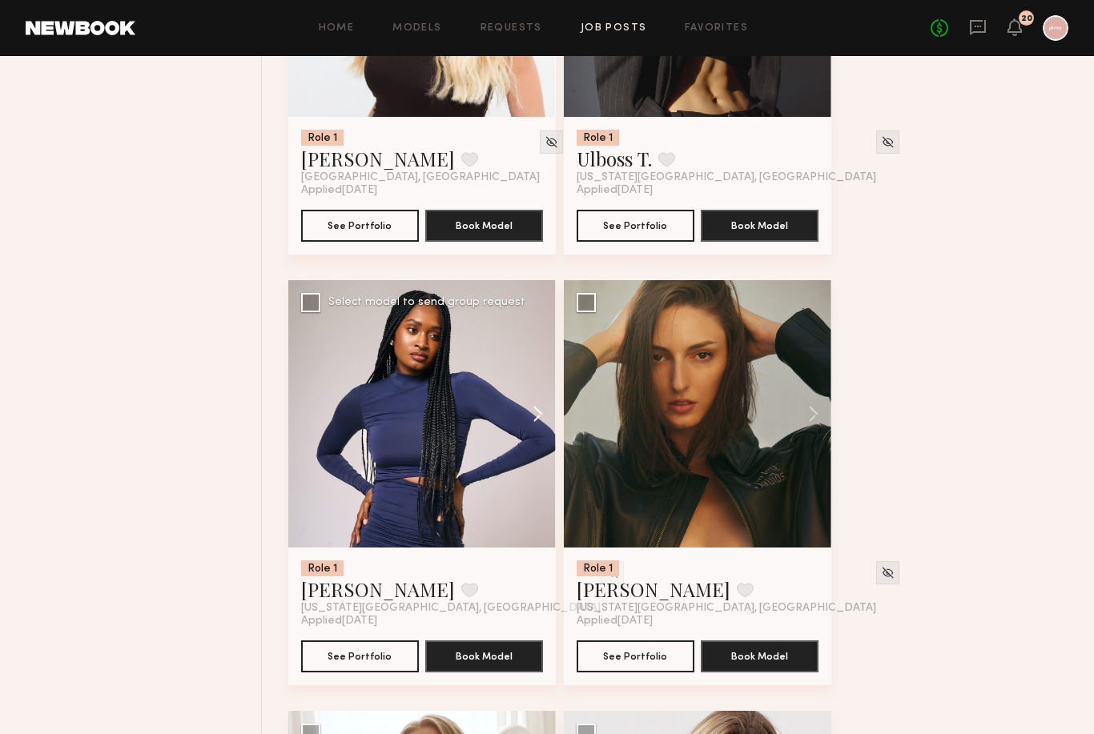
click at [531, 420] on button at bounding box center [529, 413] width 51 height 267
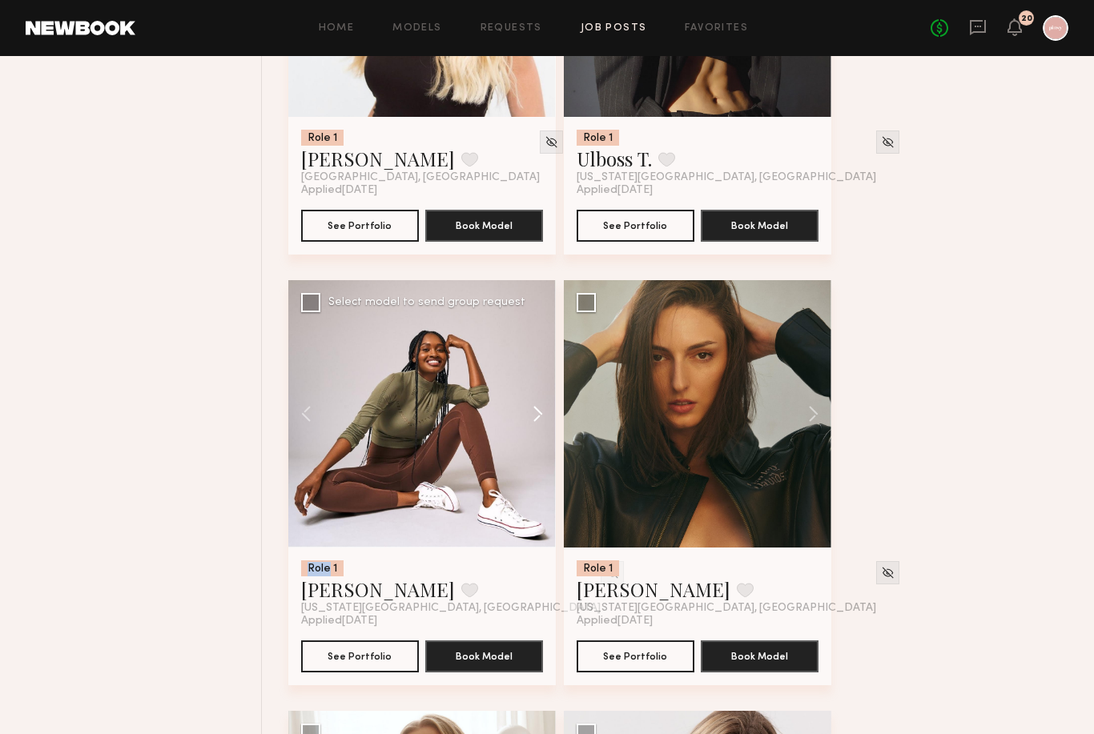
click at [531, 420] on button at bounding box center [529, 413] width 51 height 267
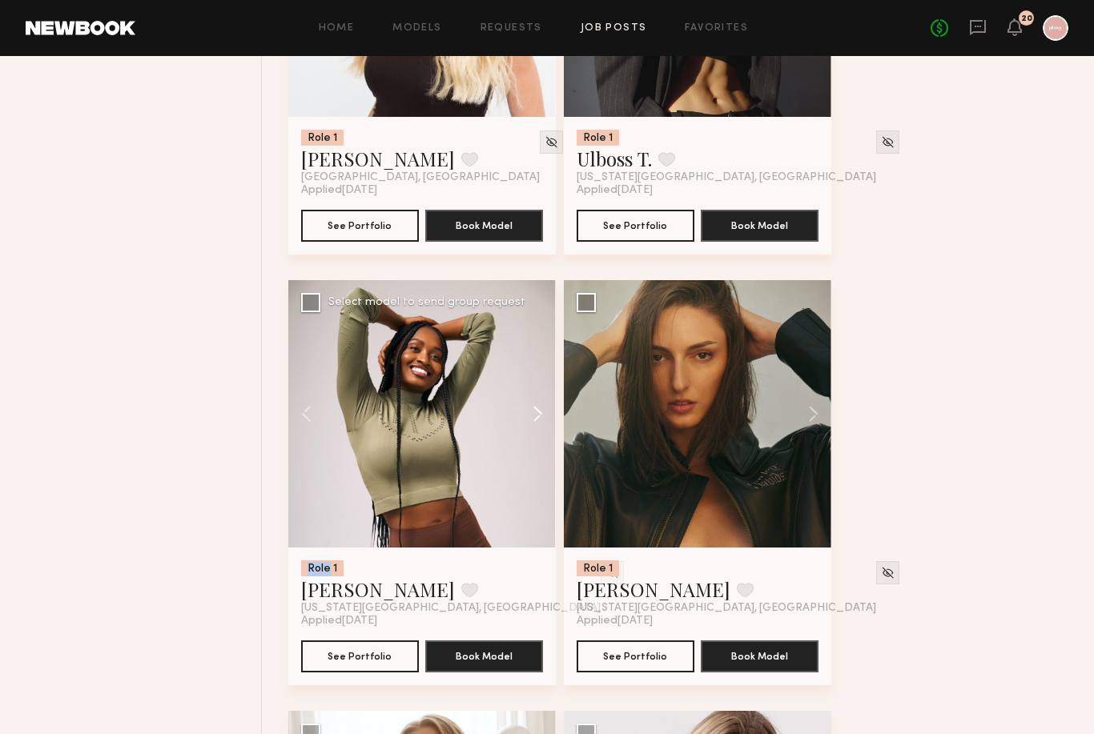
click at [528, 420] on button at bounding box center [529, 413] width 51 height 267
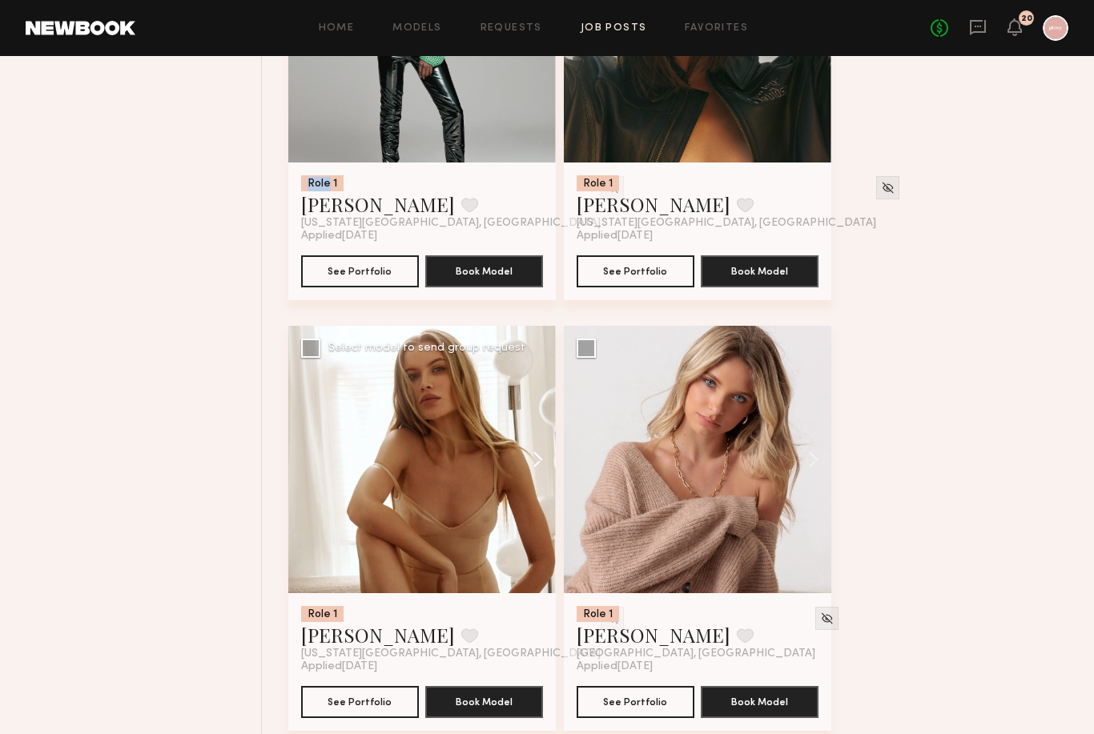
scroll to position [3375, 0]
click at [540, 468] on button at bounding box center [529, 459] width 51 height 267
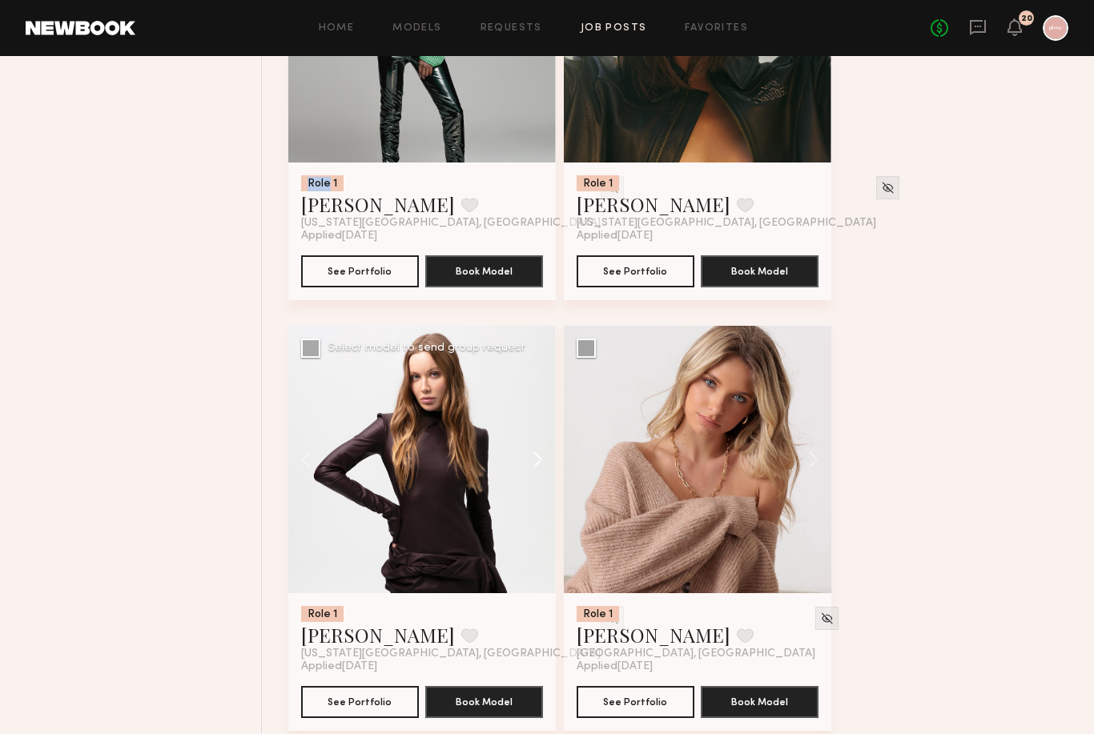
click at [540, 468] on button at bounding box center [529, 459] width 51 height 267
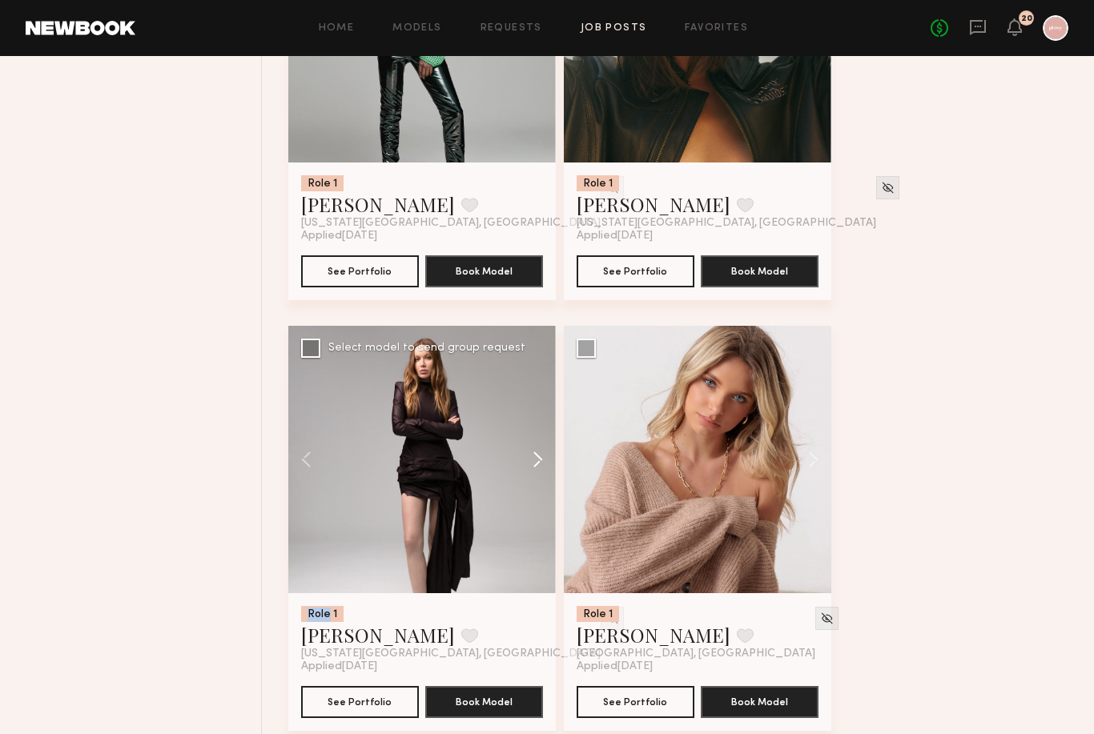
click at [540, 468] on button at bounding box center [529, 459] width 51 height 267
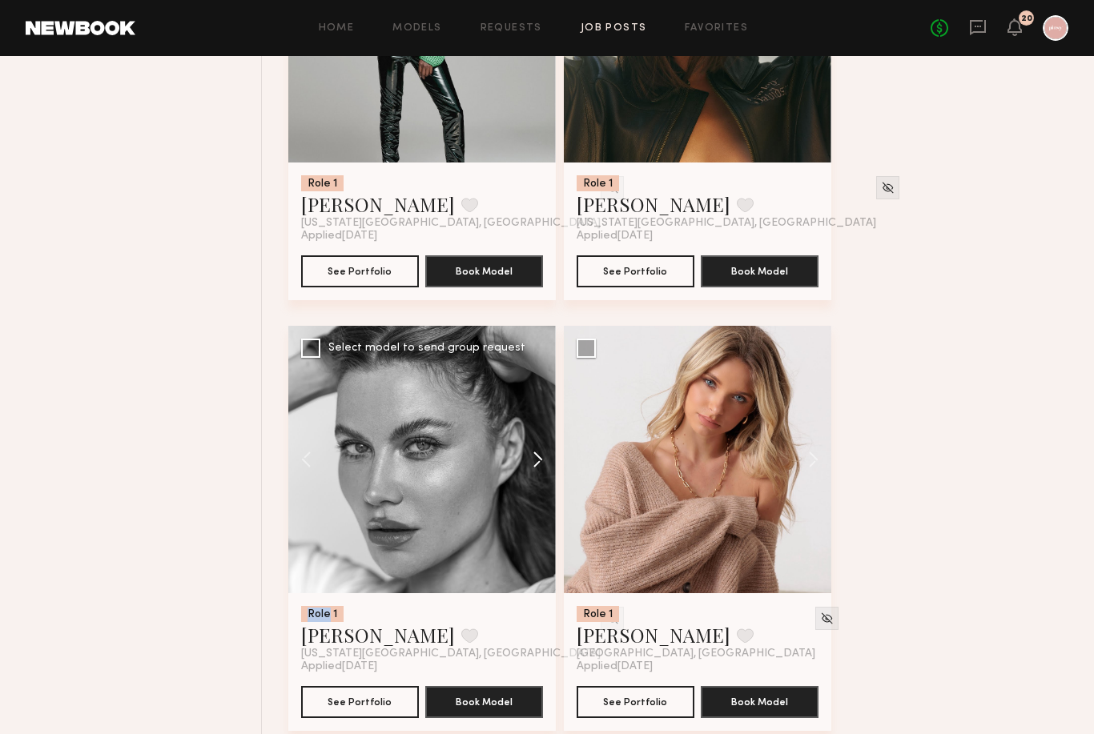
click at [540, 468] on button at bounding box center [529, 459] width 51 height 267
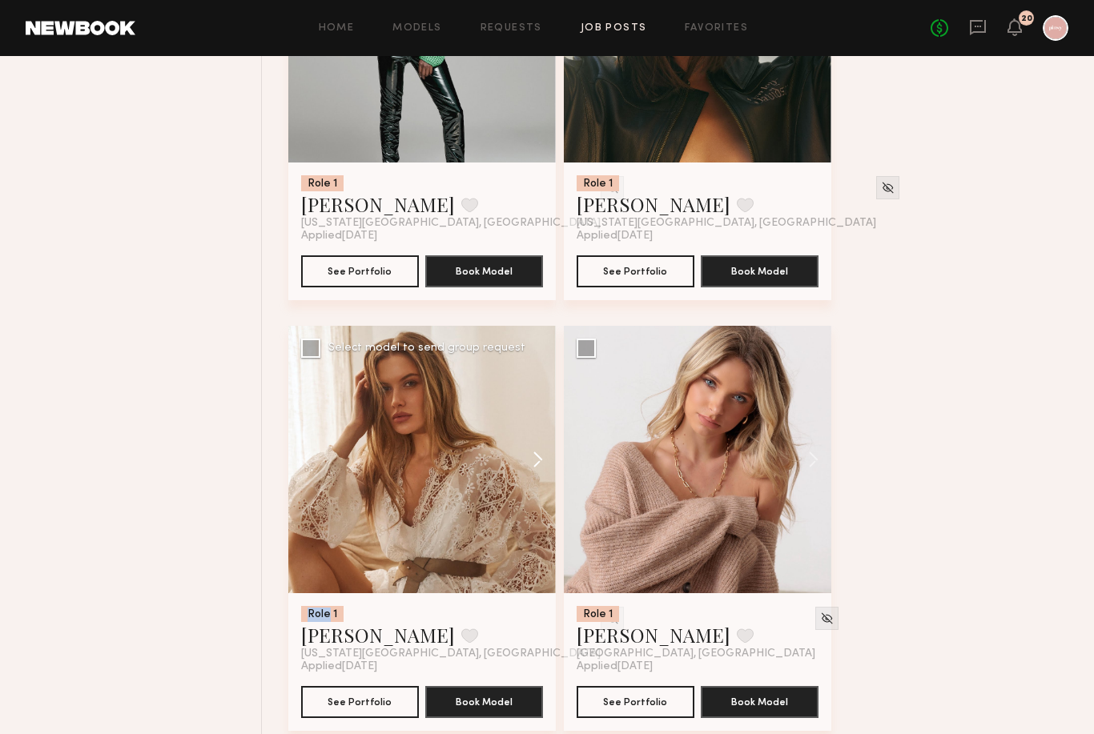
click at [540, 468] on button at bounding box center [529, 459] width 51 height 267
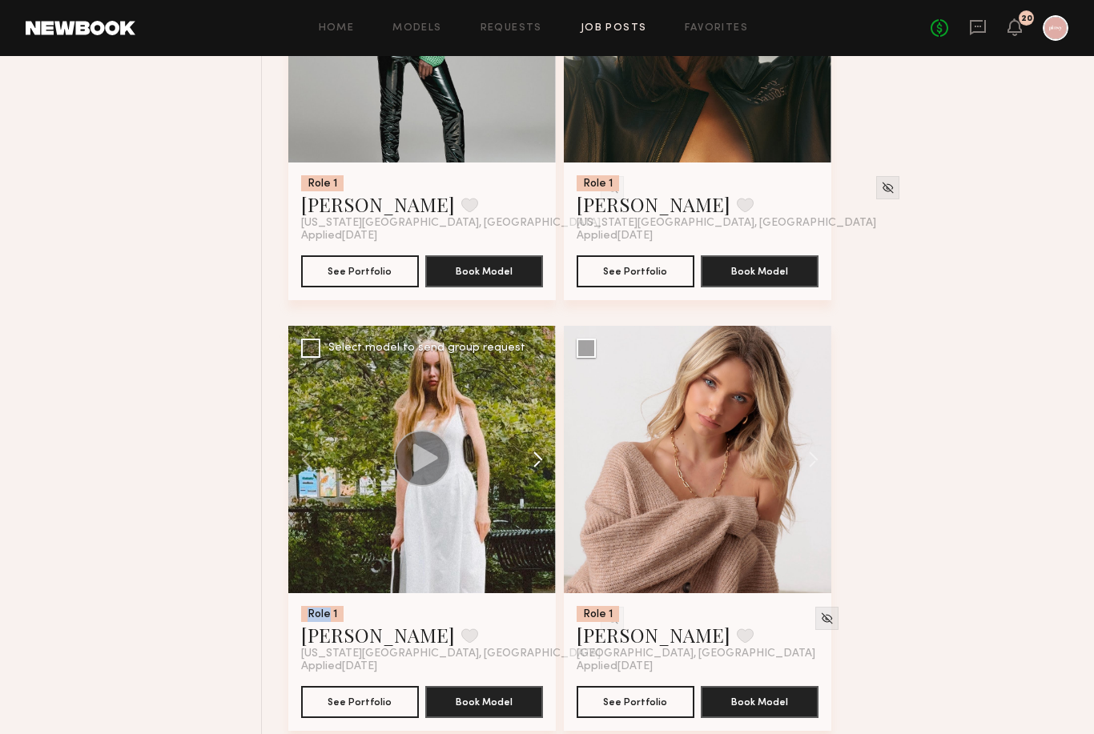
click at [540, 468] on button at bounding box center [529, 459] width 51 height 267
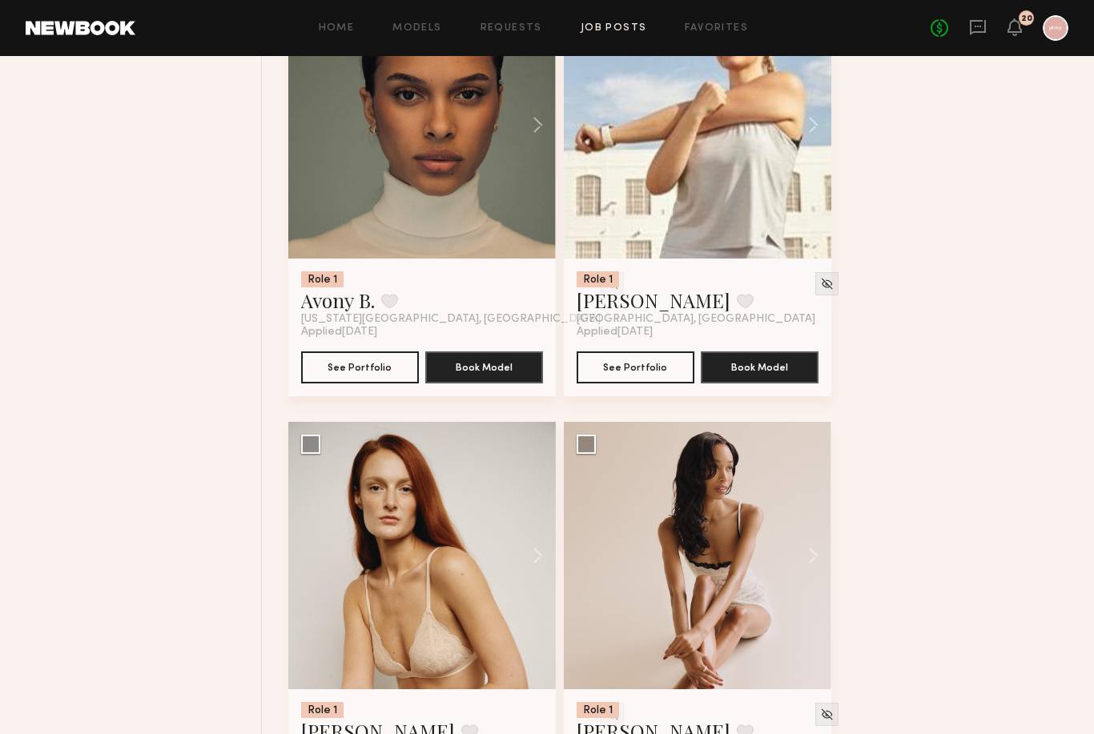
scroll to position [5954, 0]
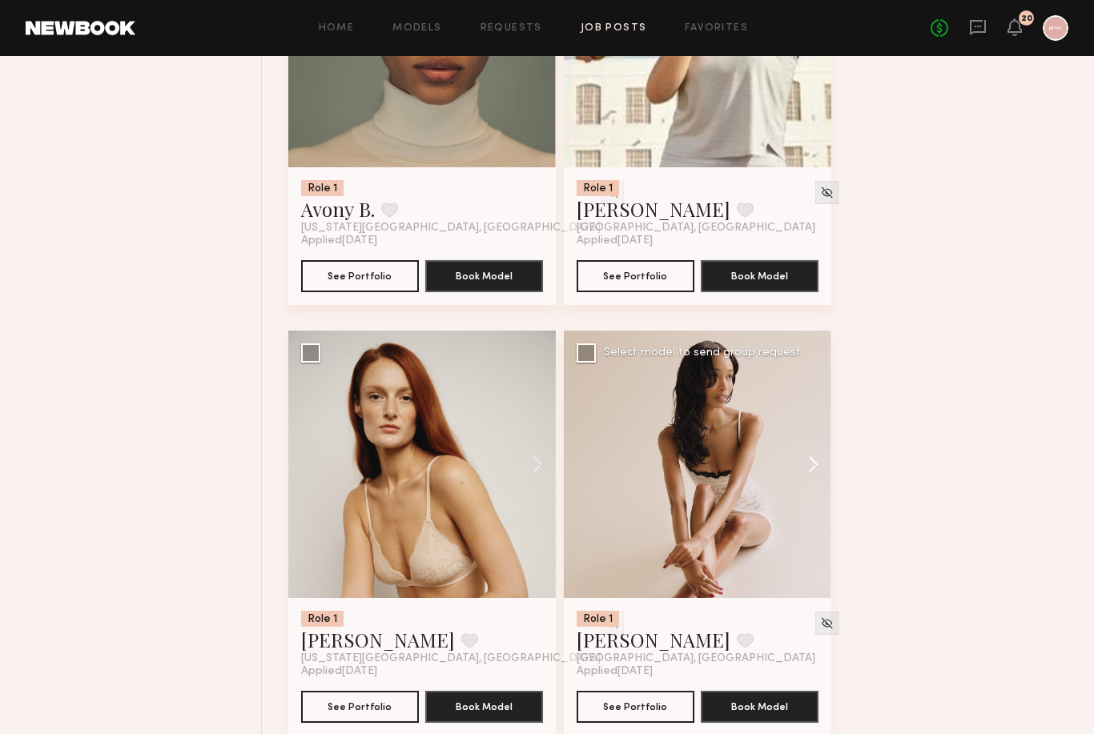
click at [824, 479] on button at bounding box center [805, 464] width 51 height 267
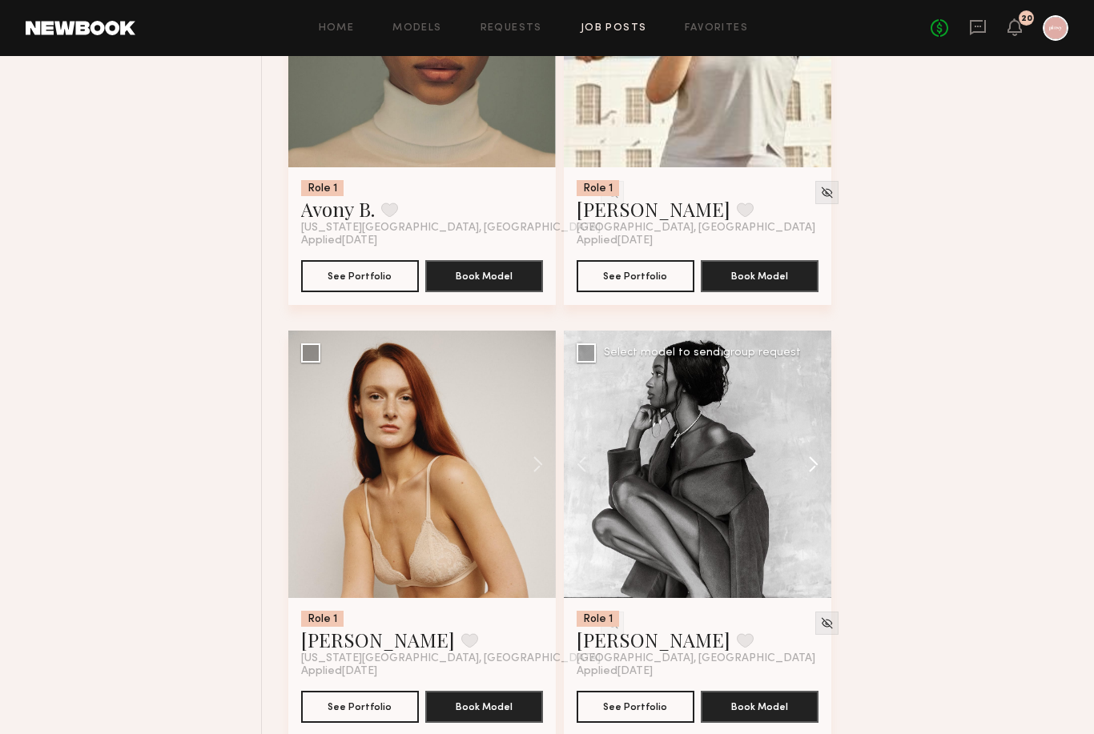
click at [806, 490] on button at bounding box center [805, 464] width 51 height 267
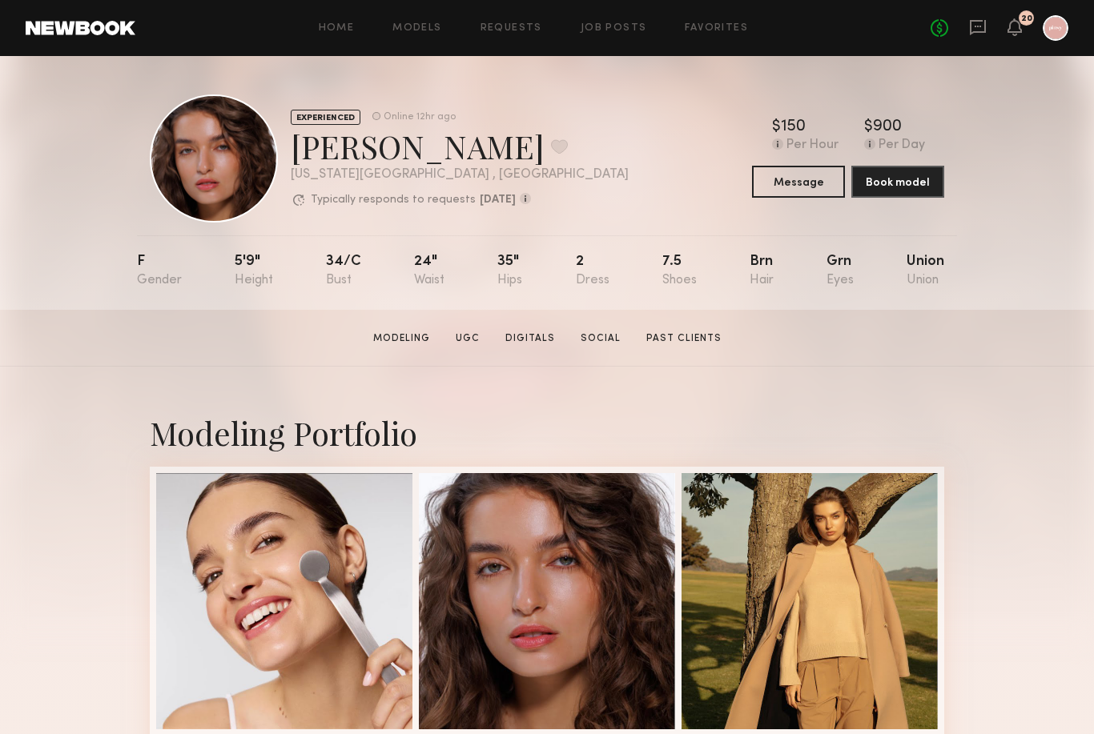
drag, startPoint x: 922, startPoint y: 58, endPoint x: 495, endPoint y: 185, distance: 445.8
